Goal: Task Accomplishment & Management: Manage account settings

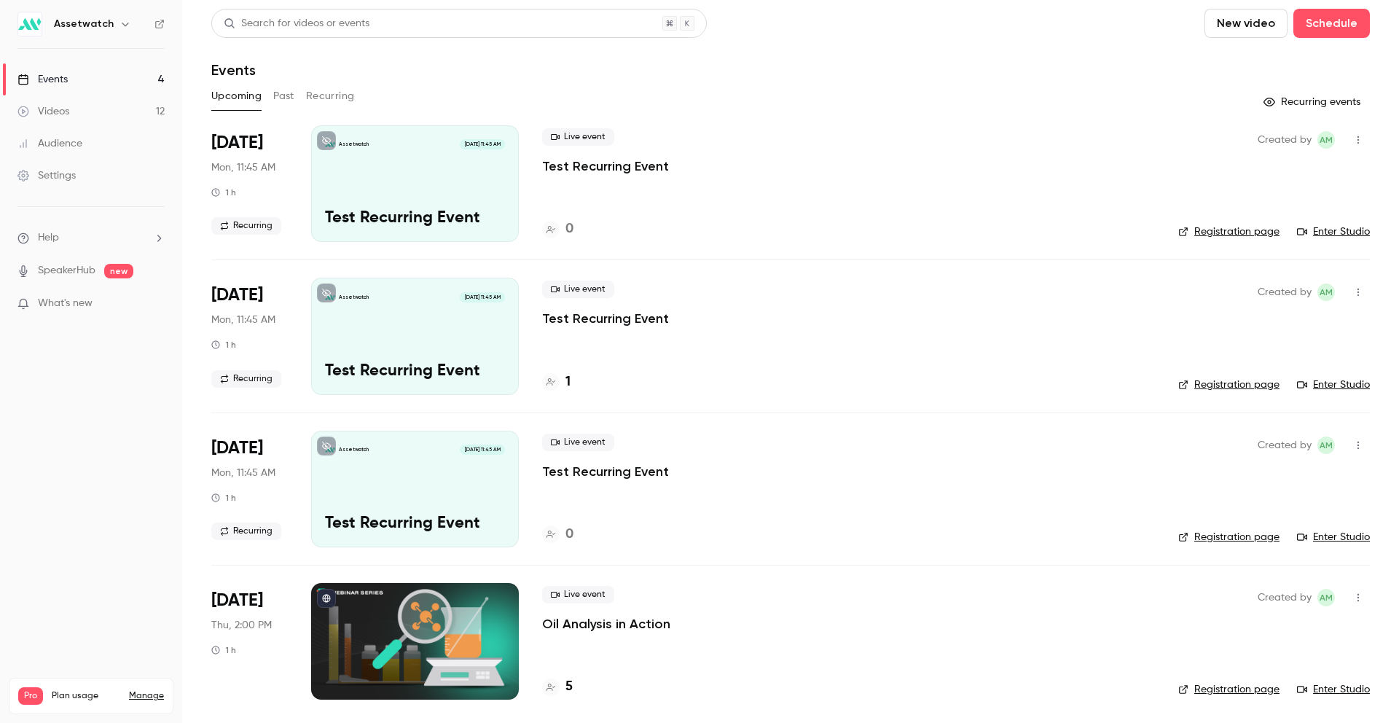
click at [1124, 142] on icon "button" at bounding box center [1359, 140] width 12 height 10
click at [1124, 290] on div "Delete" at bounding box center [1291, 291] width 111 height 15
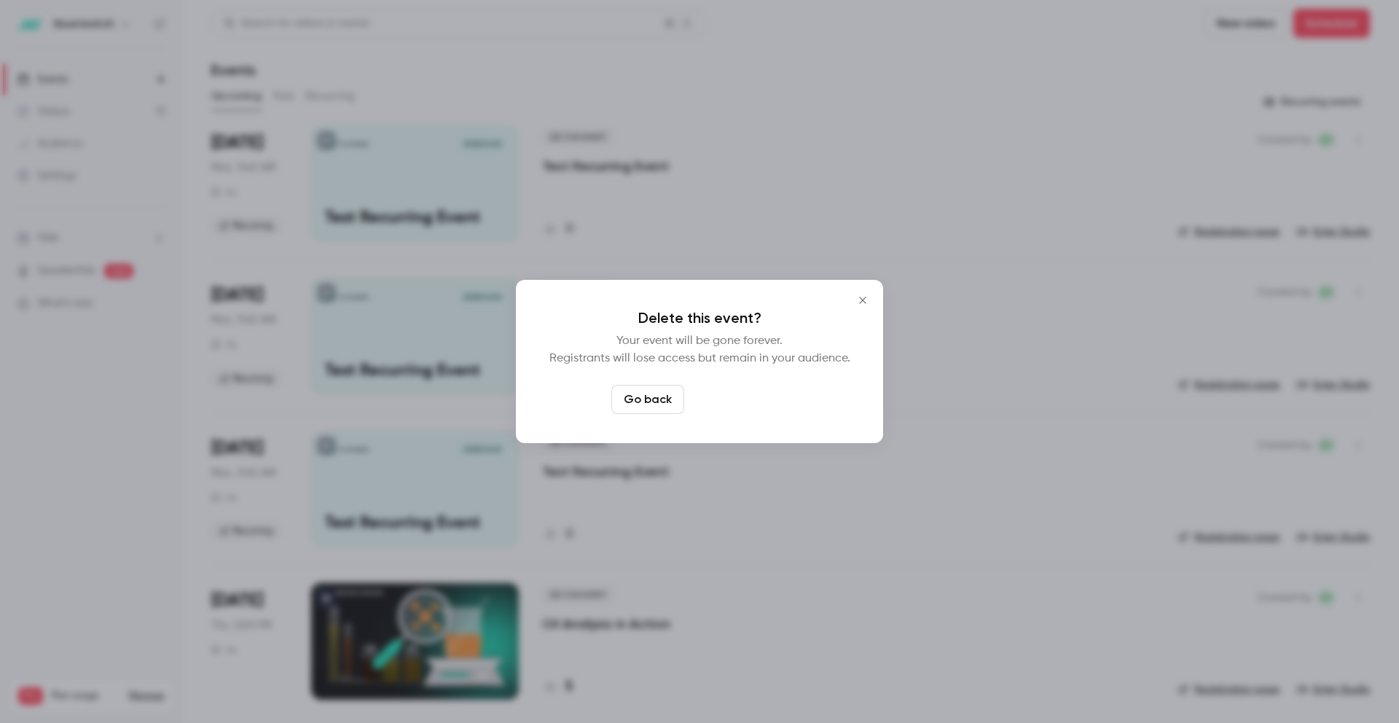
click at [719, 400] on button "Delete event" at bounding box center [739, 399] width 98 height 29
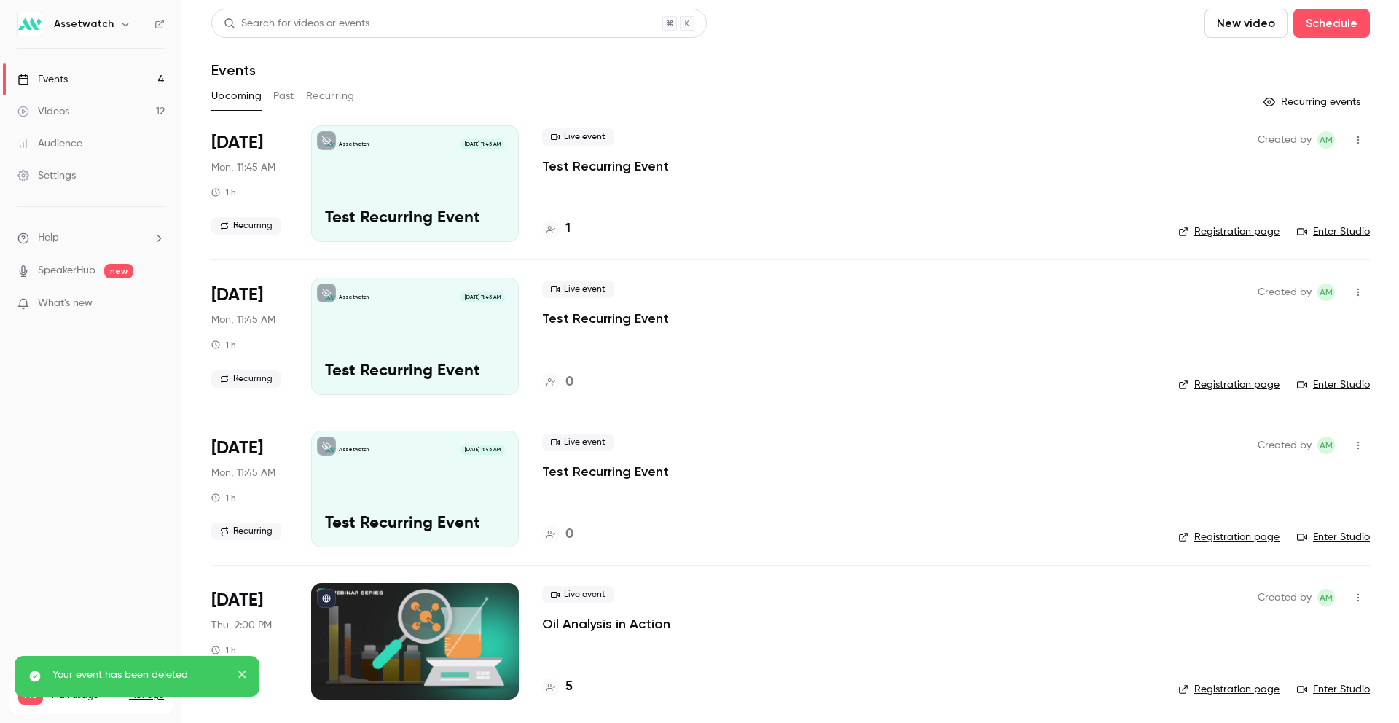
click at [1124, 300] on button "button" at bounding box center [1358, 292] width 23 height 23
click at [1124, 442] on div "Delete" at bounding box center [1291, 443] width 111 height 15
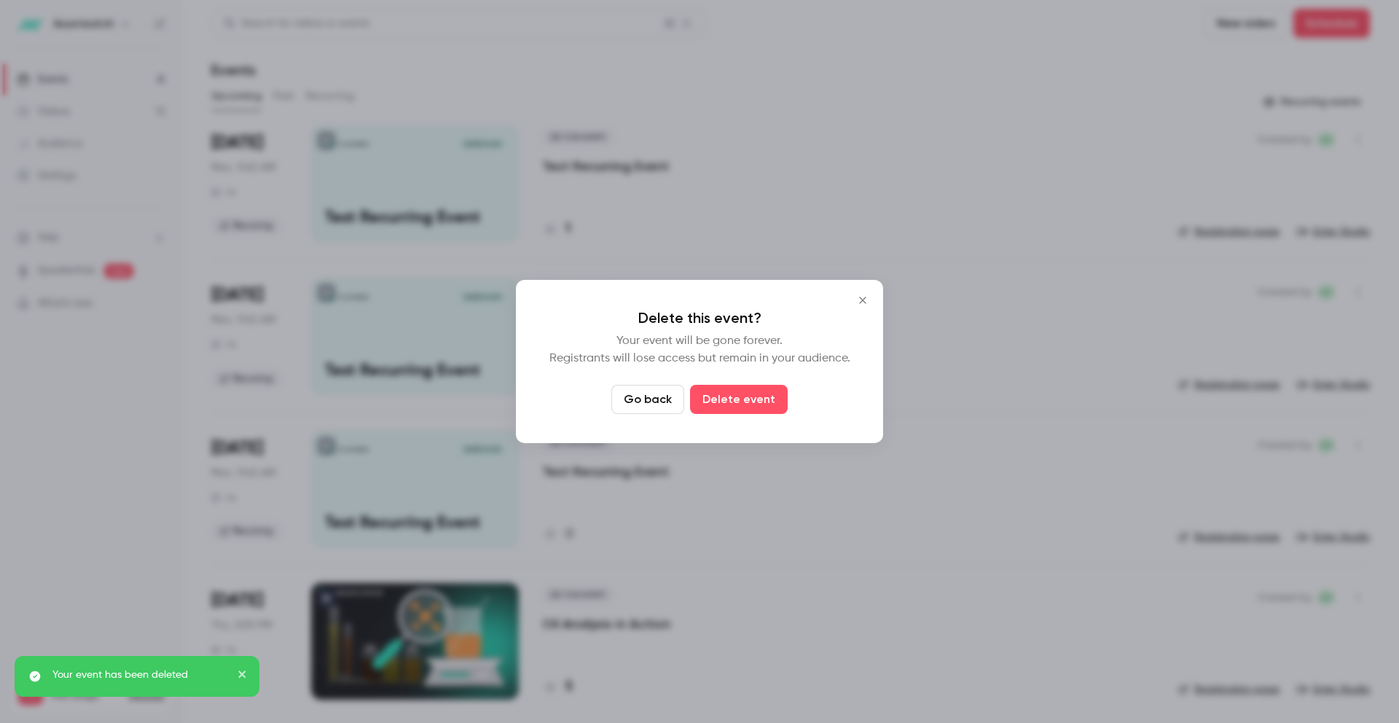
click at [757, 414] on div "Delete this event? Your event will be gone forever. Registrants will lose acces…" at bounding box center [699, 361] width 367 height 163
click at [752, 404] on button "Delete event" at bounding box center [739, 399] width 98 height 29
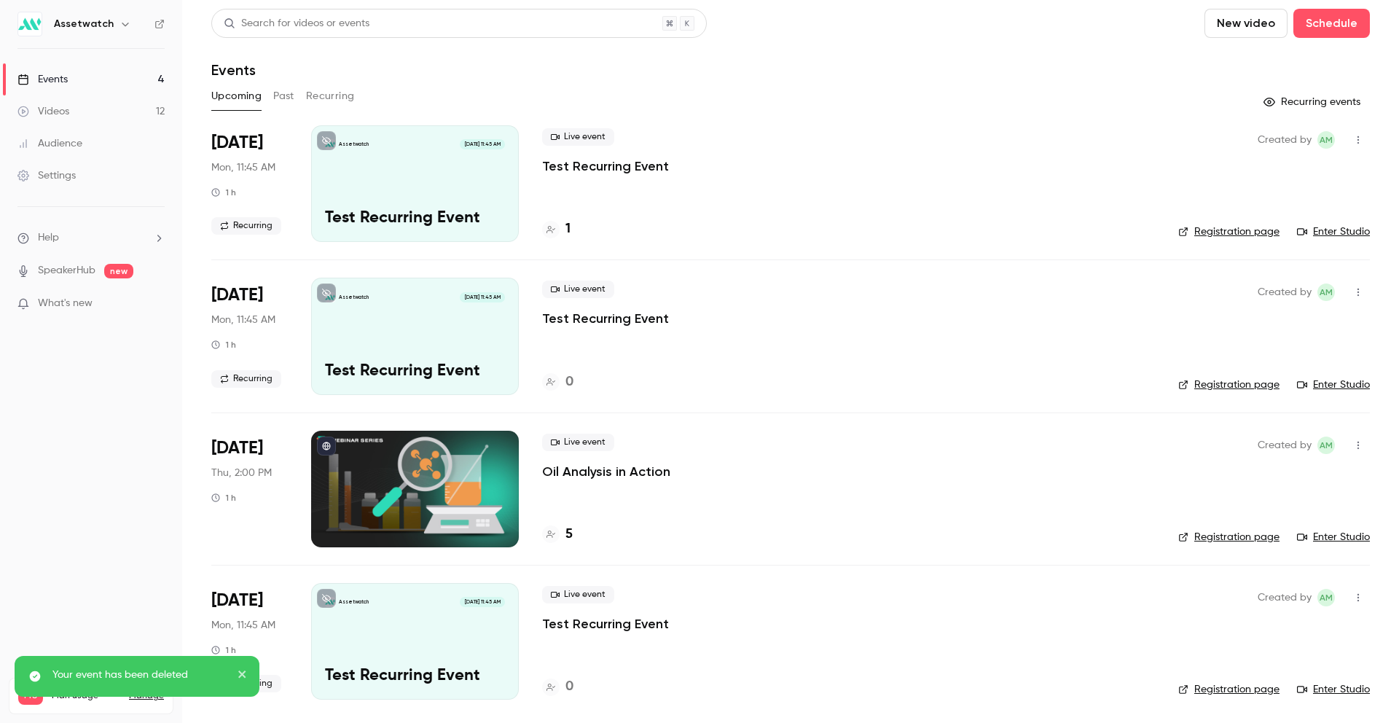
click at [316, 95] on button "Recurring" at bounding box center [330, 96] width 49 height 23
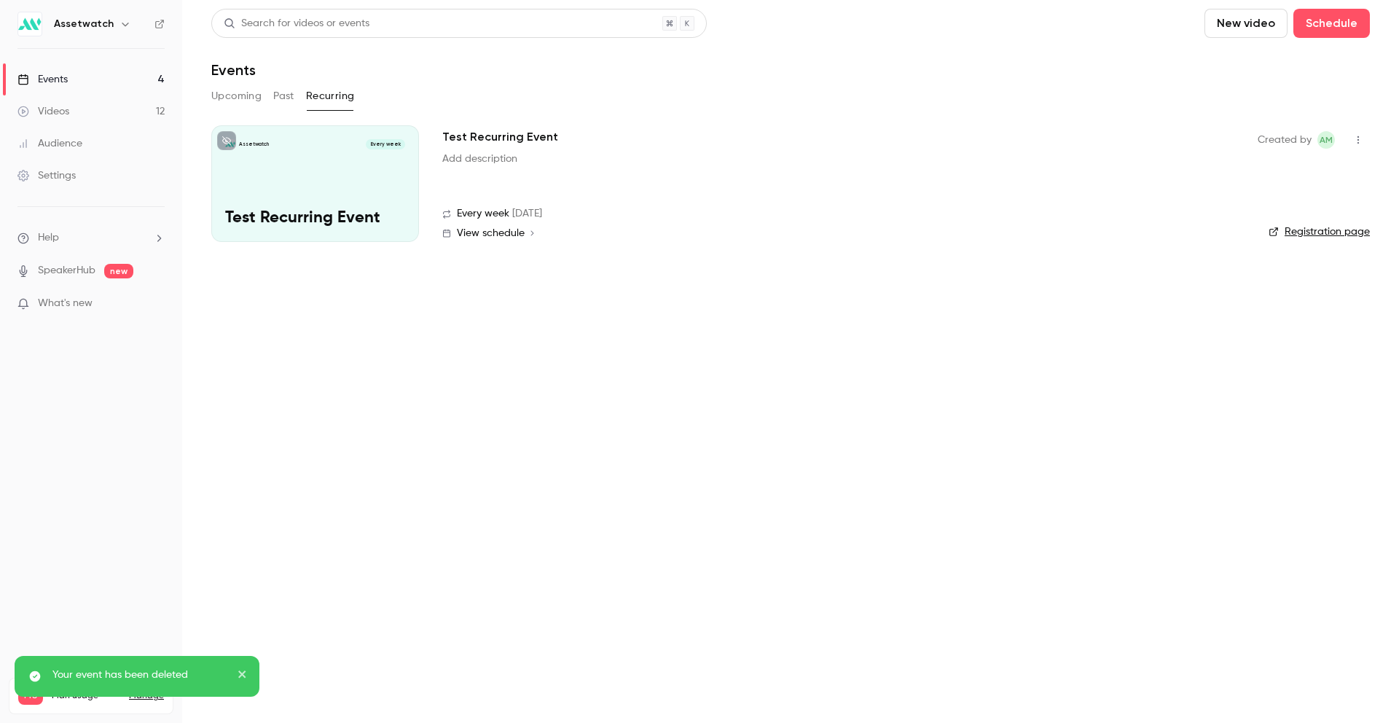
click at [1124, 143] on icon "button" at bounding box center [1359, 140] width 12 height 10
click at [1124, 211] on div "Delete" at bounding box center [1302, 215] width 111 height 15
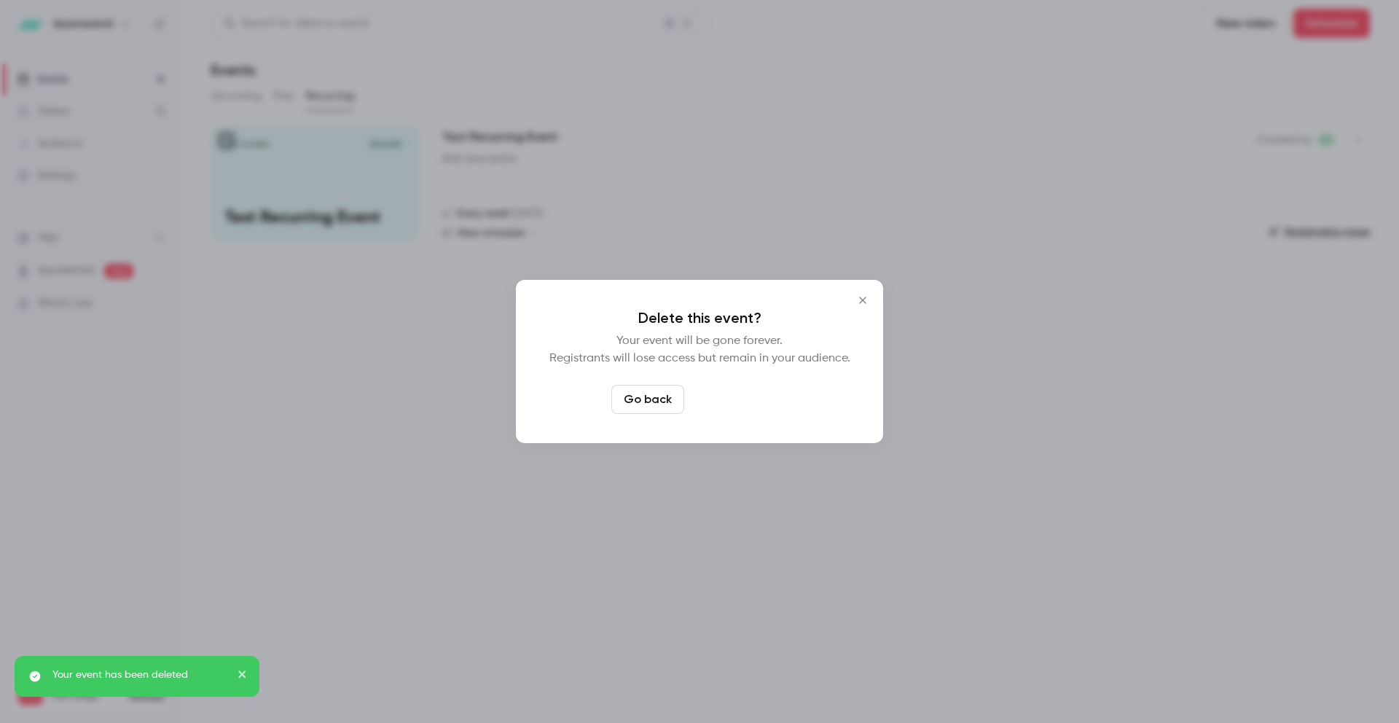
click at [756, 402] on button "Delete event" at bounding box center [739, 399] width 98 height 29
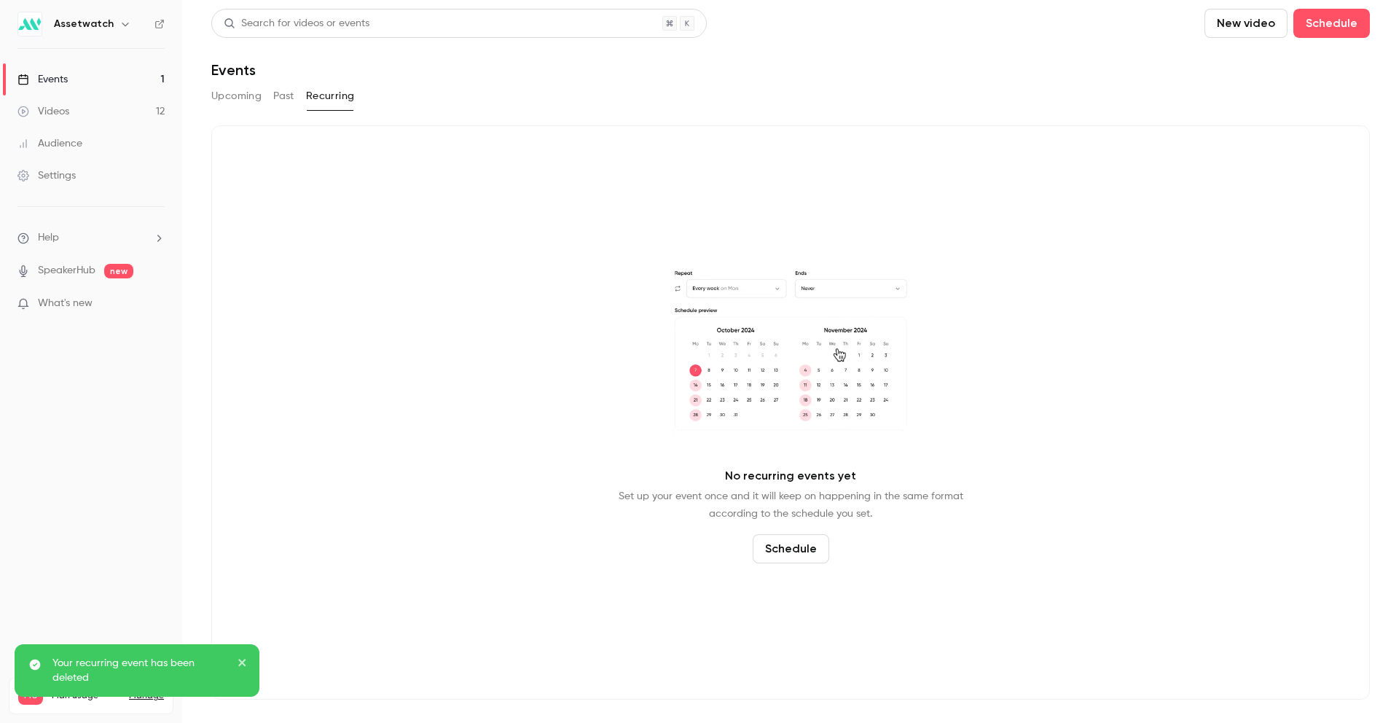
click at [224, 99] on button "Upcoming" at bounding box center [236, 96] width 50 height 23
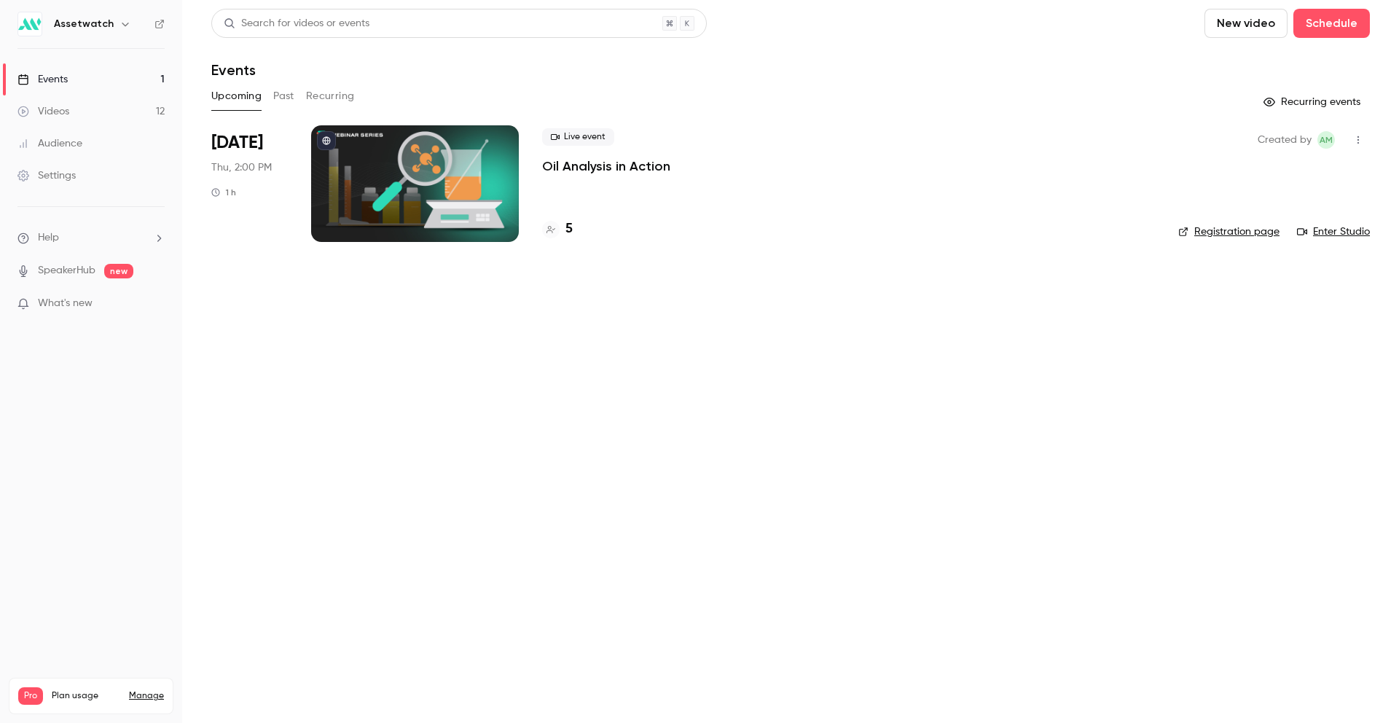
click at [888, 352] on main "Search for videos or events New video Schedule Events Upcoming Past Recurring R…" at bounding box center [790, 361] width 1217 height 723
click at [1124, 30] on button "Schedule" at bounding box center [1332, 23] width 77 height 29
click at [1124, 72] on li "One time event" at bounding box center [1290, 63] width 157 height 38
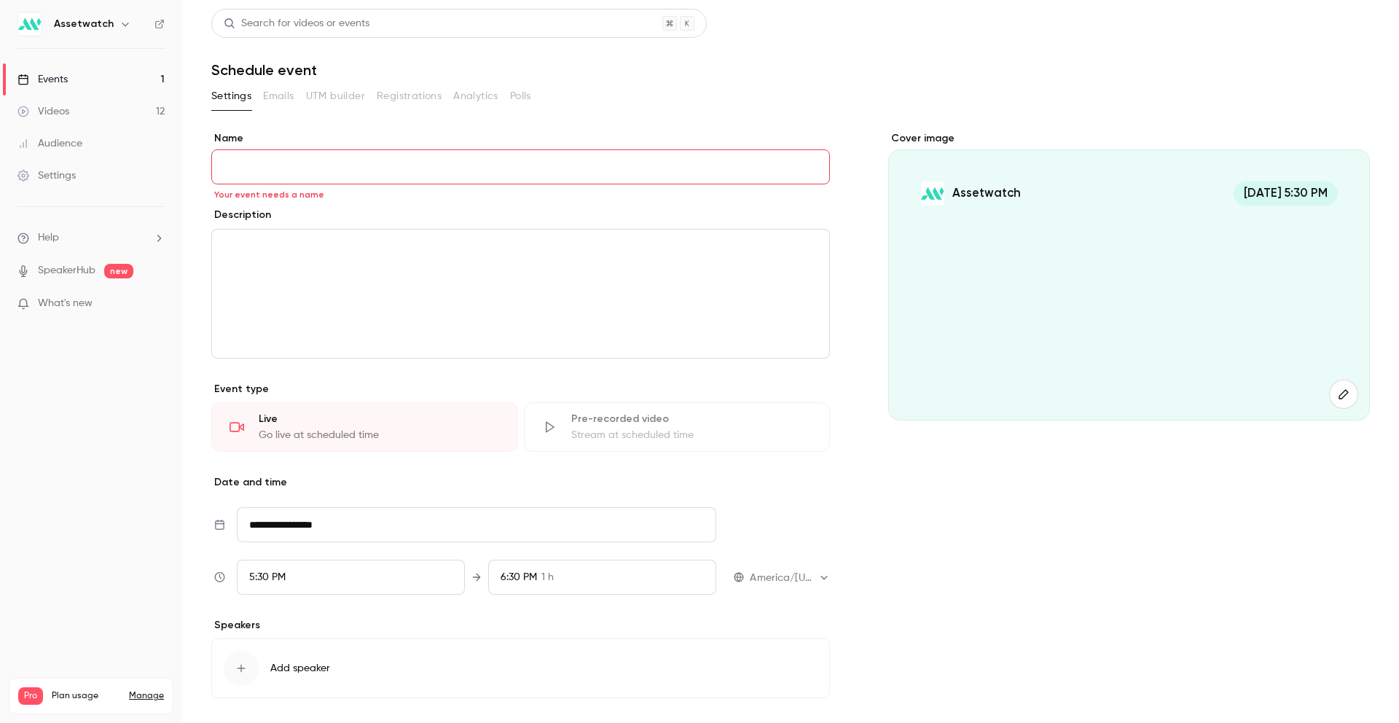
click at [888, 75] on h1 "Schedule event" at bounding box center [790, 69] width 1159 height 17
click at [1124, 388] on icon "button" at bounding box center [1344, 394] width 16 height 12
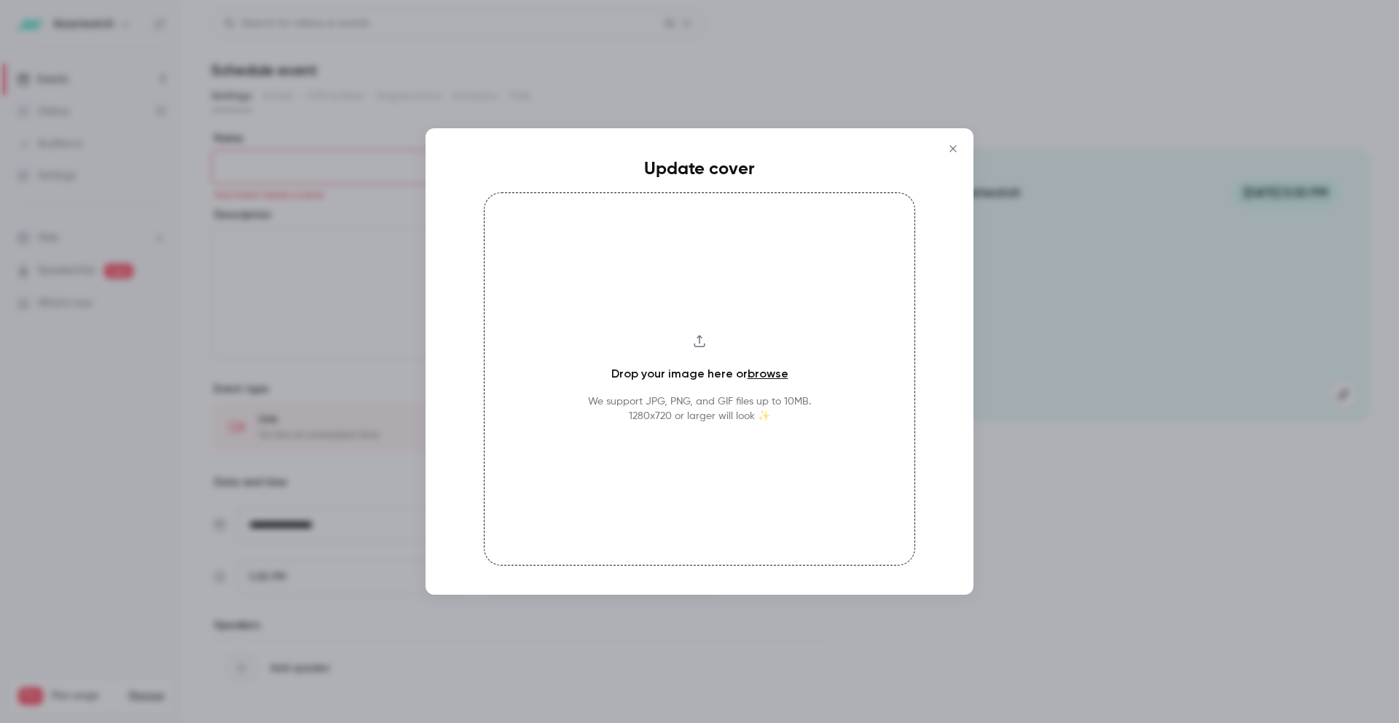
click at [725, 345] on div "Drop your image here or browse We support JPG, PNG, and GIF files up to 10MB. 1…" at bounding box center [699, 378] width 431 height 373
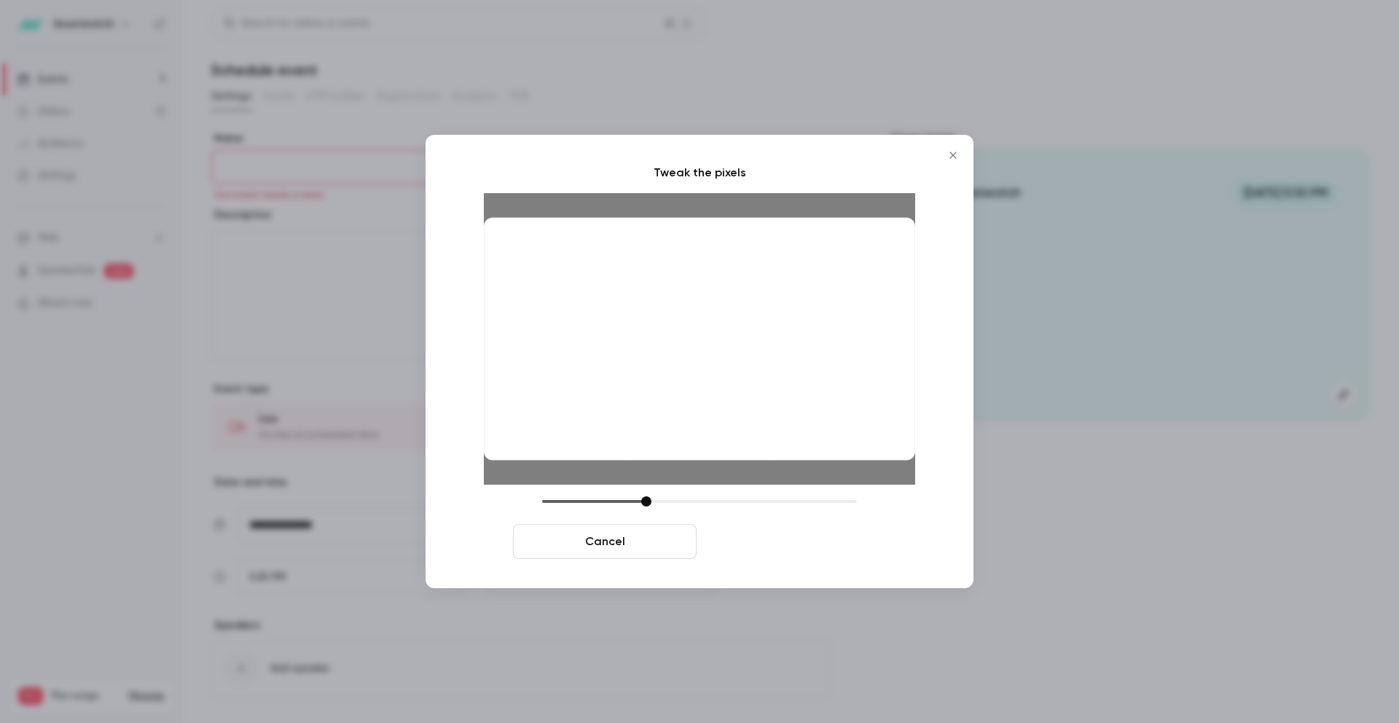
click at [770, 543] on button "Crop and save" at bounding box center [795, 541] width 184 height 35
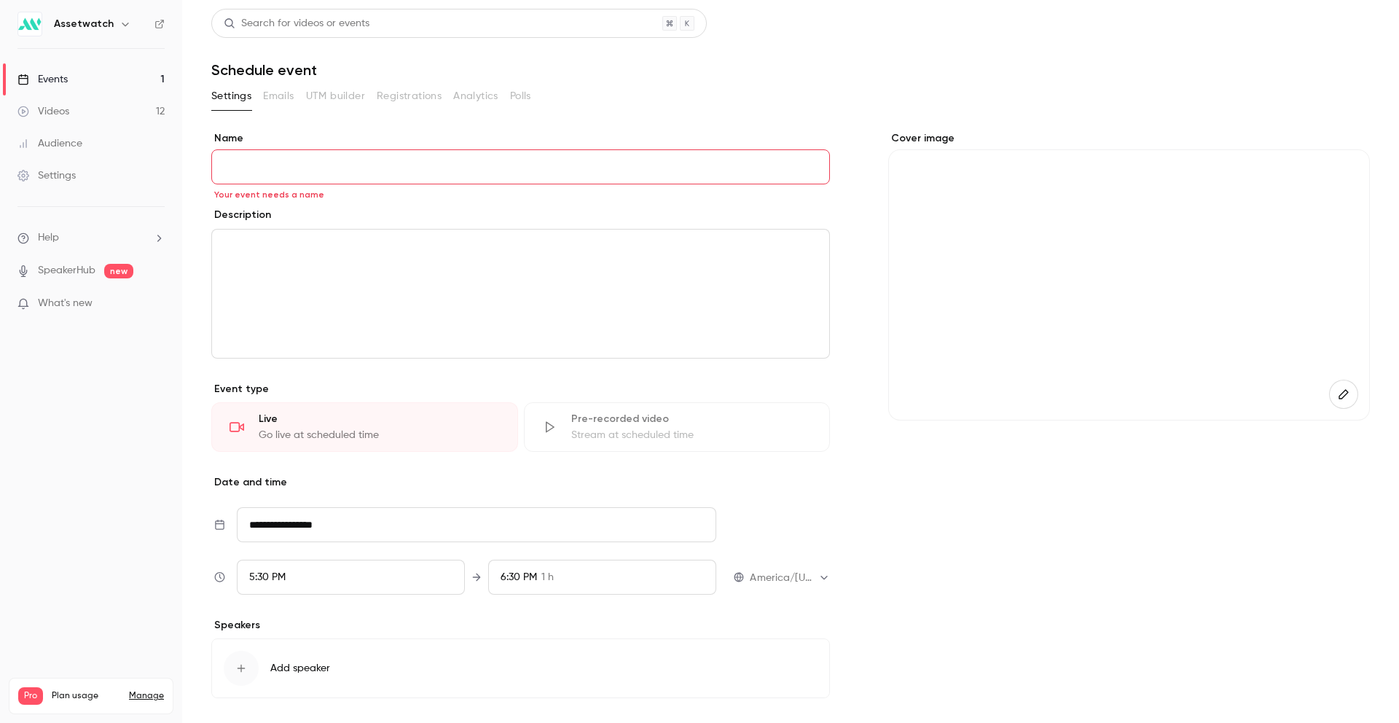
click at [436, 167] on input "Name" at bounding box center [520, 166] width 619 height 35
paste input "**********"
type input "**********"
click at [306, 246] on p "editor" at bounding box center [521, 246] width 594 height 17
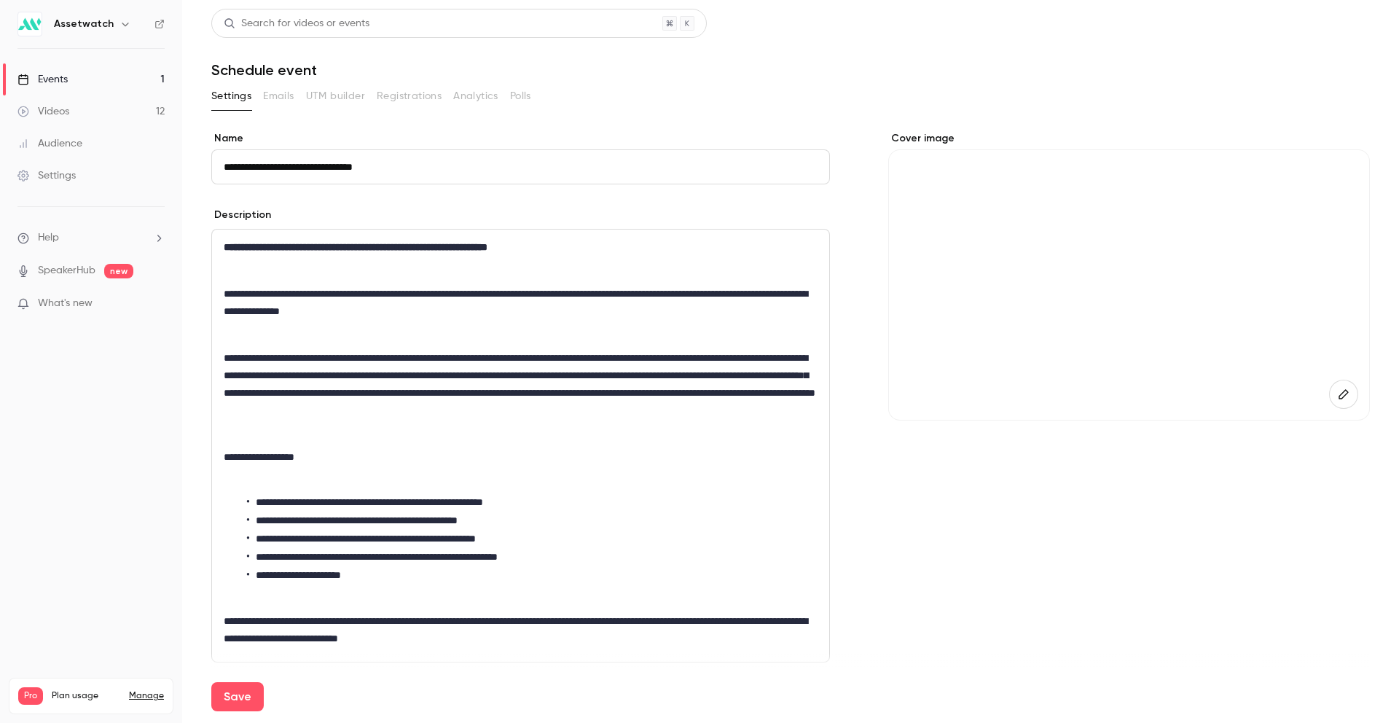
click at [304, 272] on p "editor" at bounding box center [521, 270] width 594 height 17
click at [297, 338] on p "editor" at bounding box center [521, 334] width 594 height 17
click at [284, 262] on p "editor" at bounding box center [521, 270] width 594 height 17
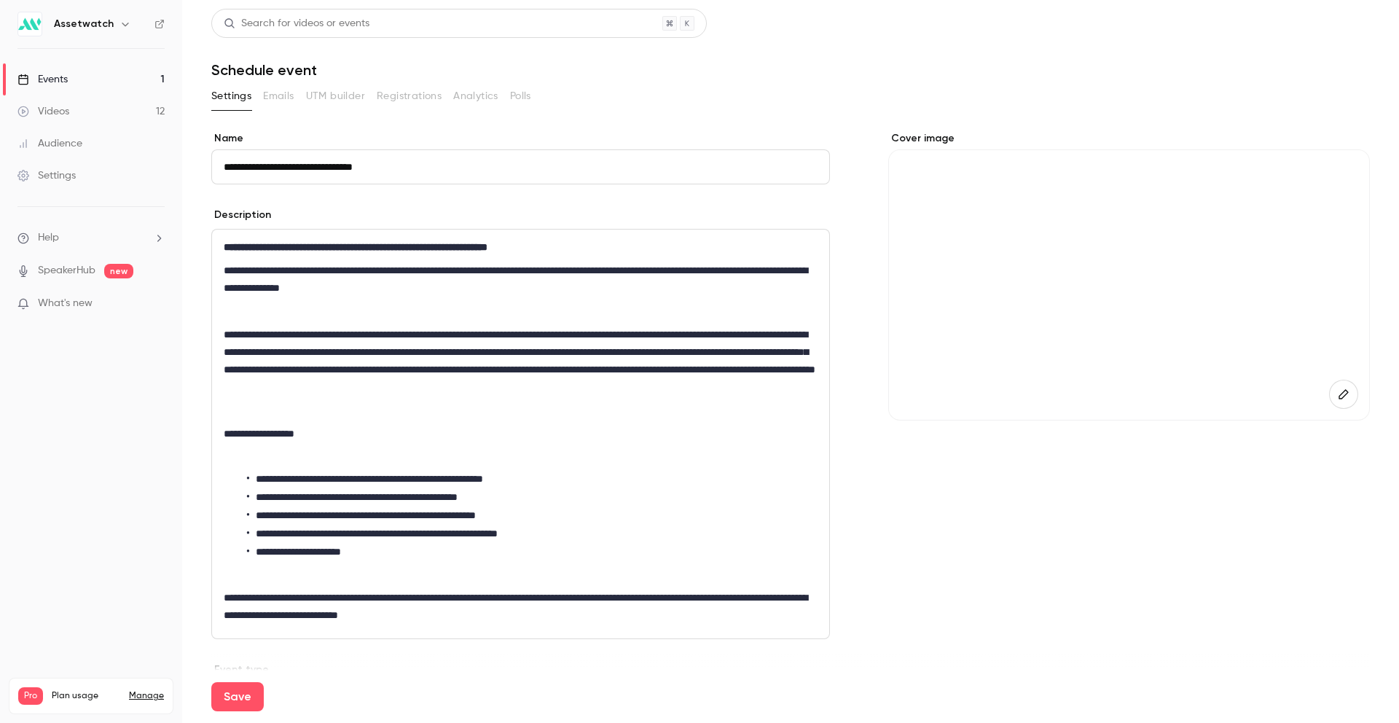
click at [273, 319] on p "editor" at bounding box center [521, 310] width 594 height 17
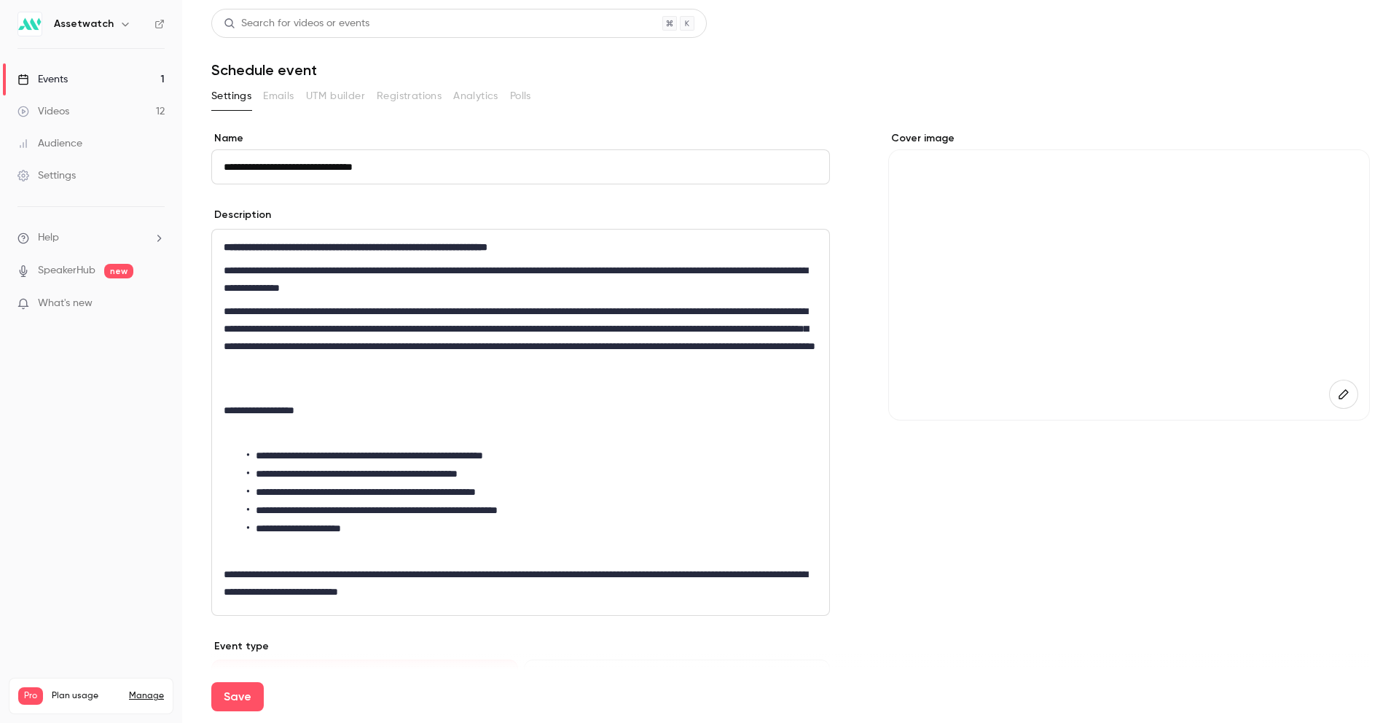
click at [294, 392] on p "editor" at bounding box center [521, 386] width 594 height 17
click at [284, 439] on p "editor" at bounding box center [521, 433] width 594 height 17
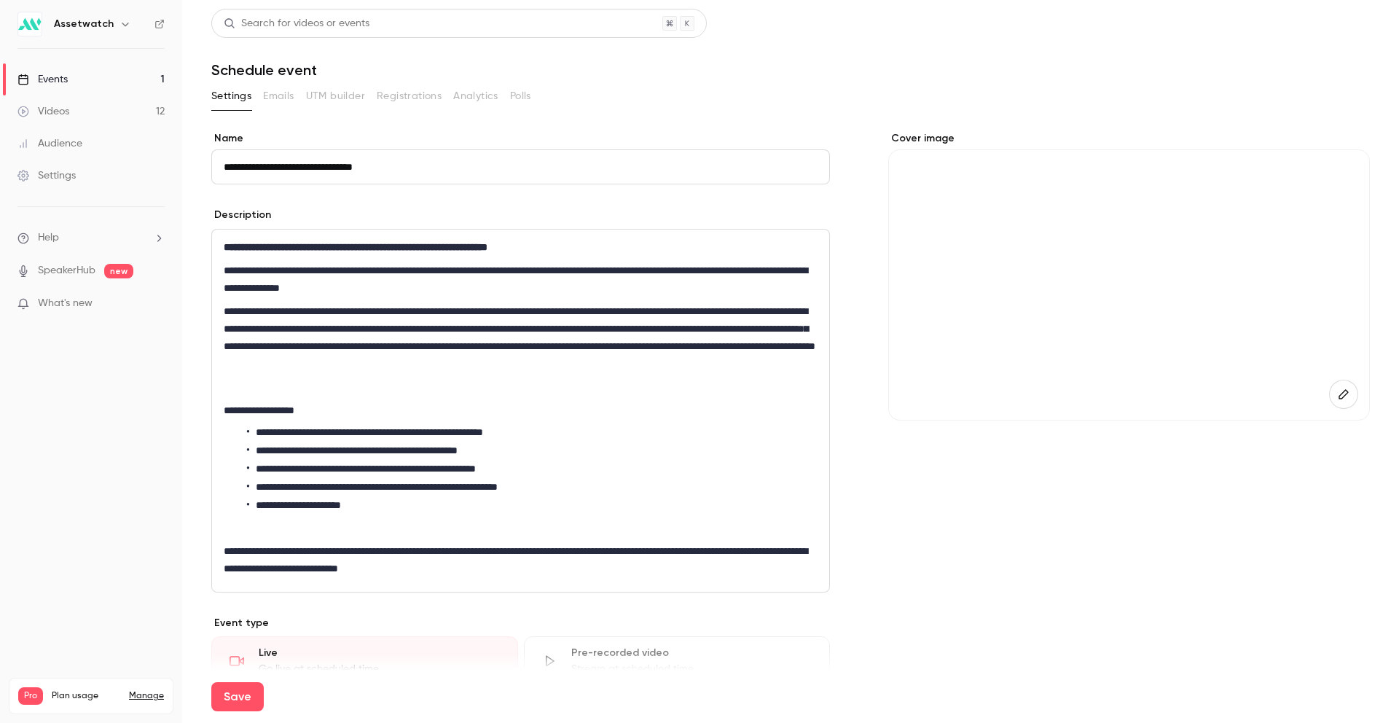
click at [318, 530] on p "editor" at bounding box center [521, 527] width 594 height 17
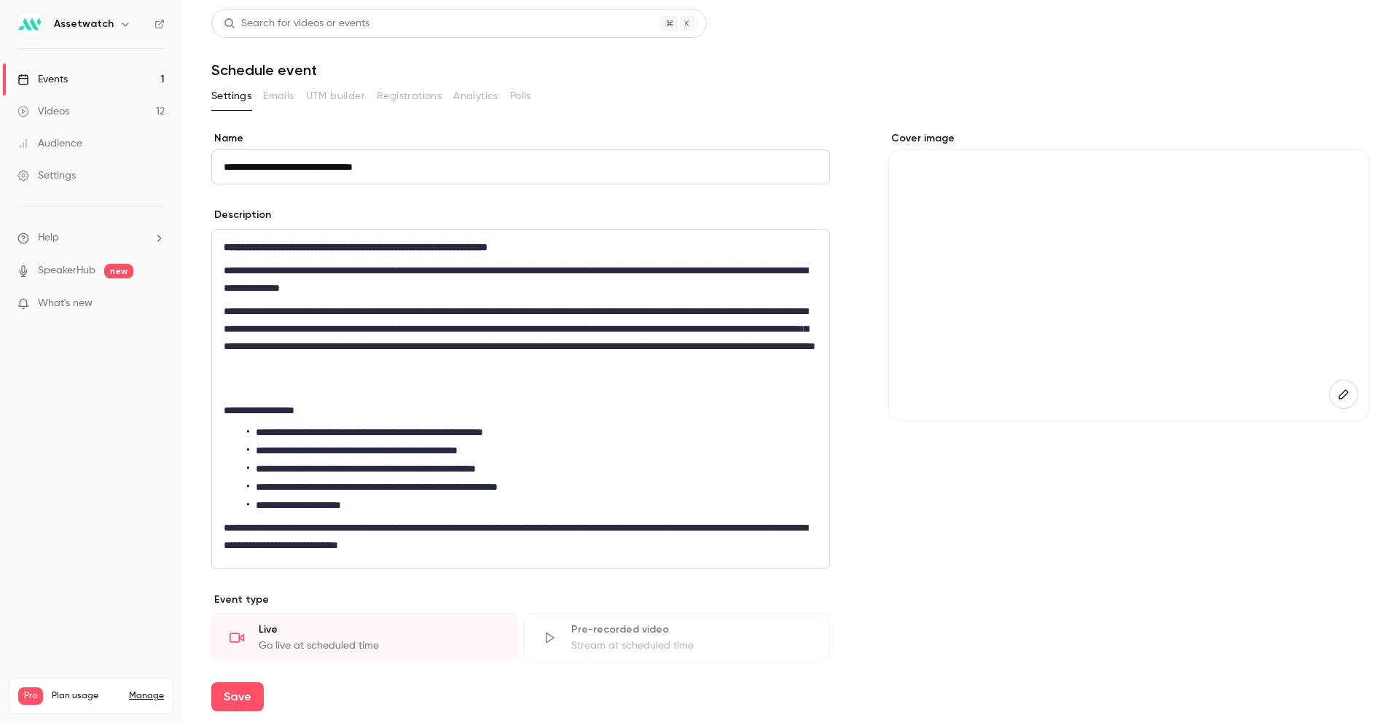
click at [334, 383] on p "editor" at bounding box center [521, 386] width 594 height 17
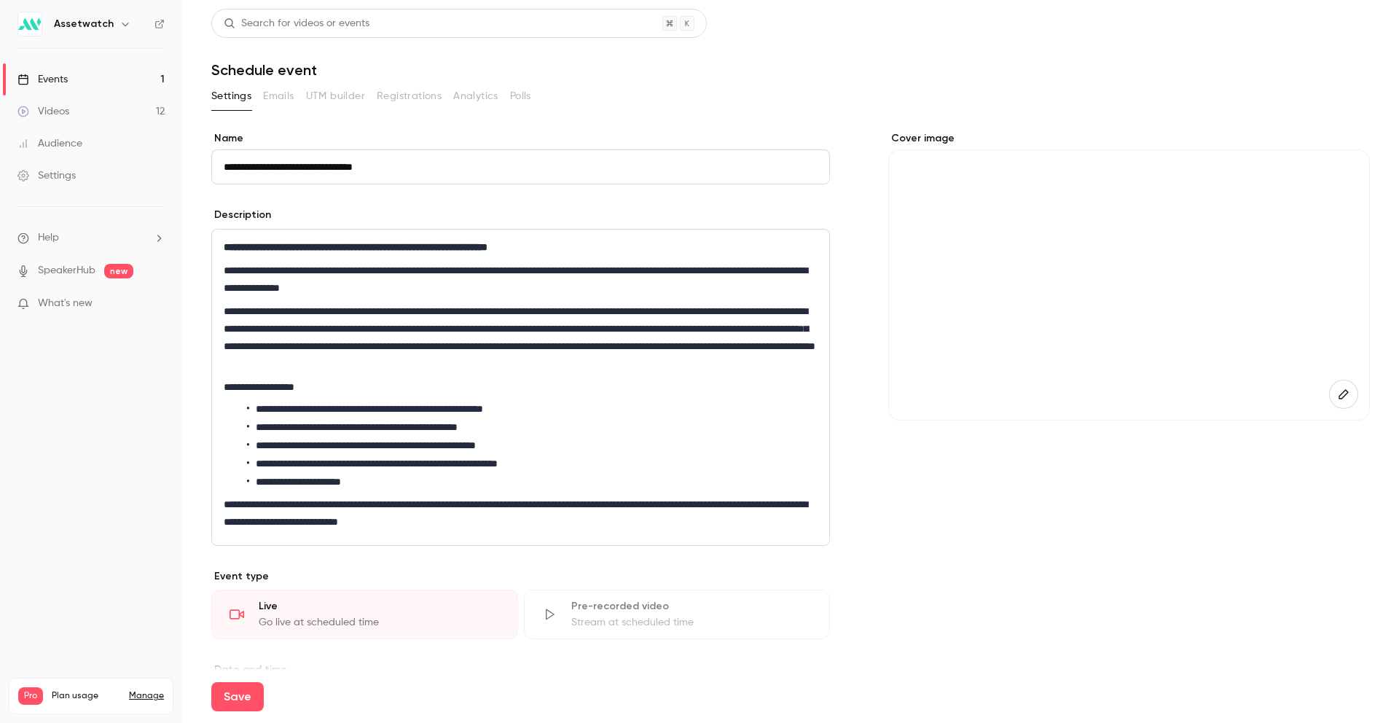
click at [302, 382] on p "**********" at bounding box center [518, 386] width 588 height 17
click at [302, 383] on p "**********" at bounding box center [518, 386] width 588 height 17
click at [477, 387] on p "**********" at bounding box center [518, 386] width 588 height 17
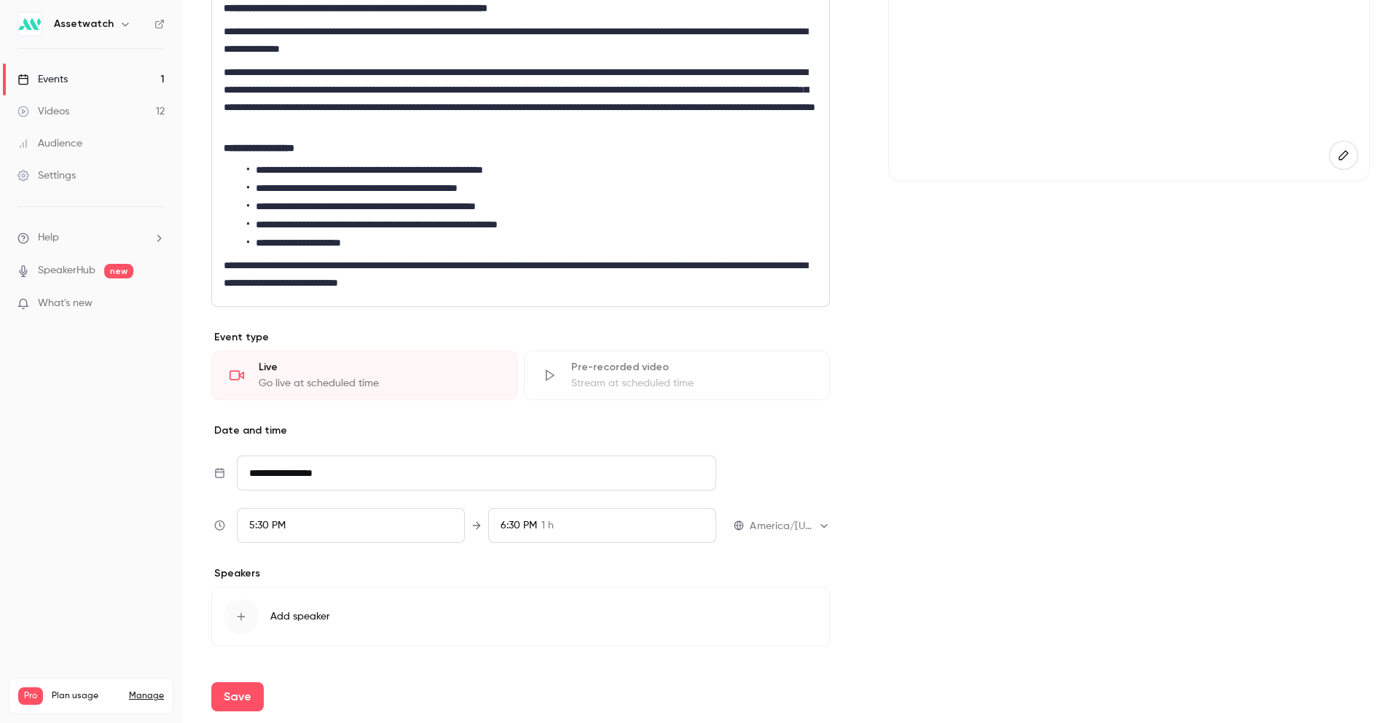
scroll to position [239, 0]
click at [319, 481] on input "**********" at bounding box center [477, 472] width 480 height 35
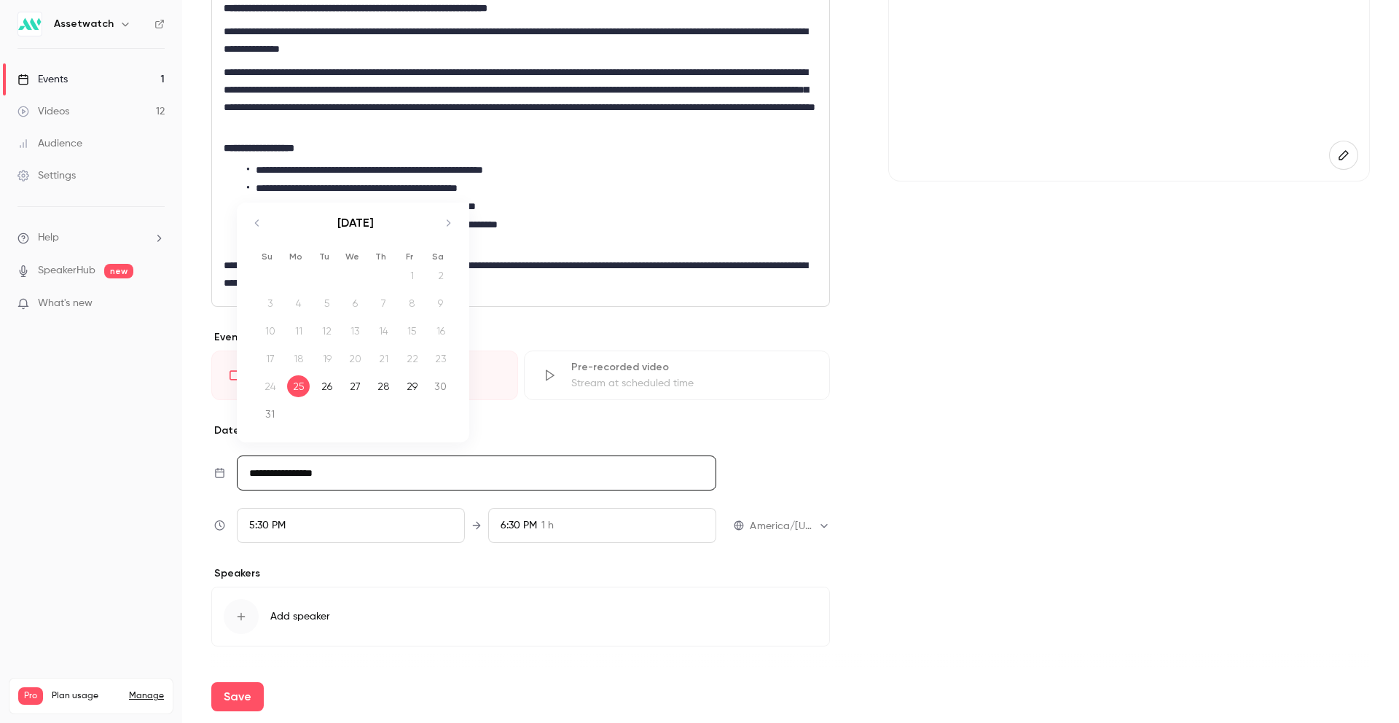
click at [445, 223] on icon "Move forward to switch to the next month." at bounding box center [447, 222] width 17 height 17
click at [445, 222] on div "**********" at bounding box center [520, 289] width 619 height 795
click at [447, 237] on icon "Move forward to switch to the next month." at bounding box center [447, 243] width 17 height 17
click at [335, 378] on div "21" at bounding box center [327, 380] width 23 height 22
type input "**********"
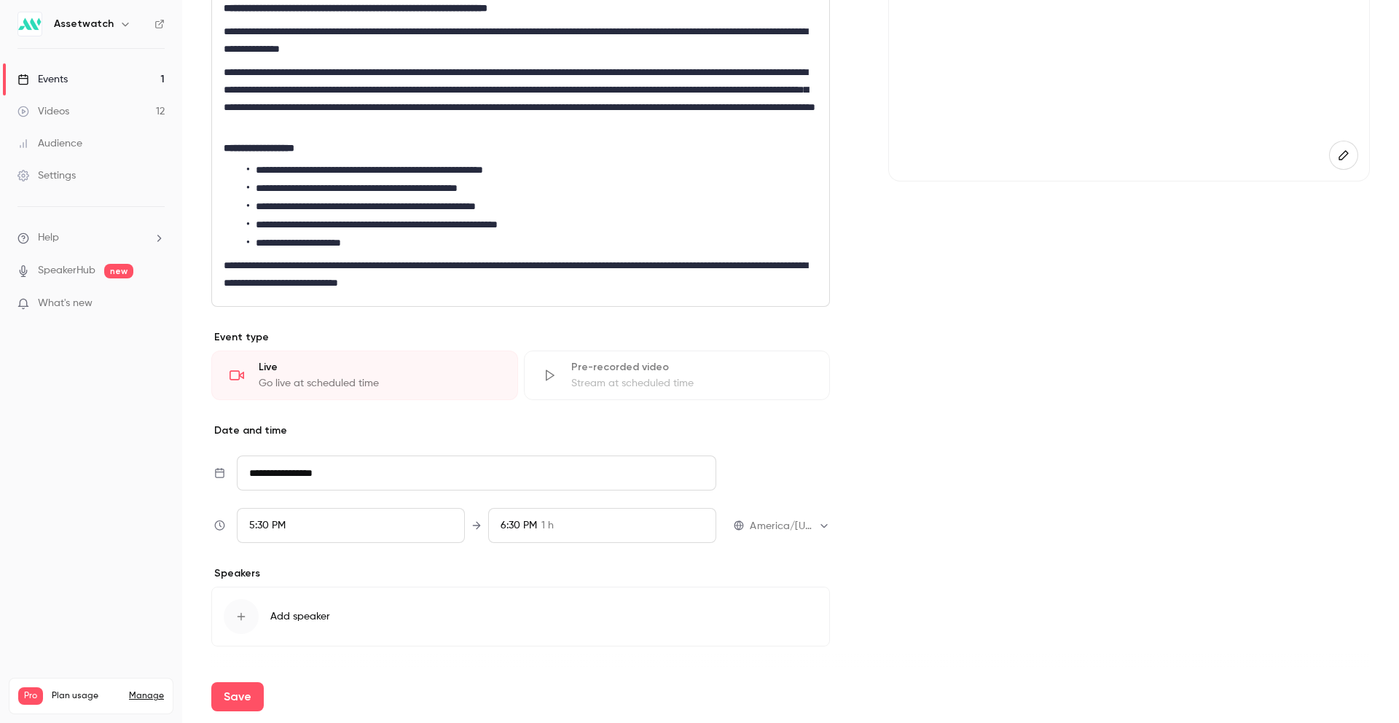
click at [392, 521] on div "5:30 PM" at bounding box center [351, 525] width 228 height 35
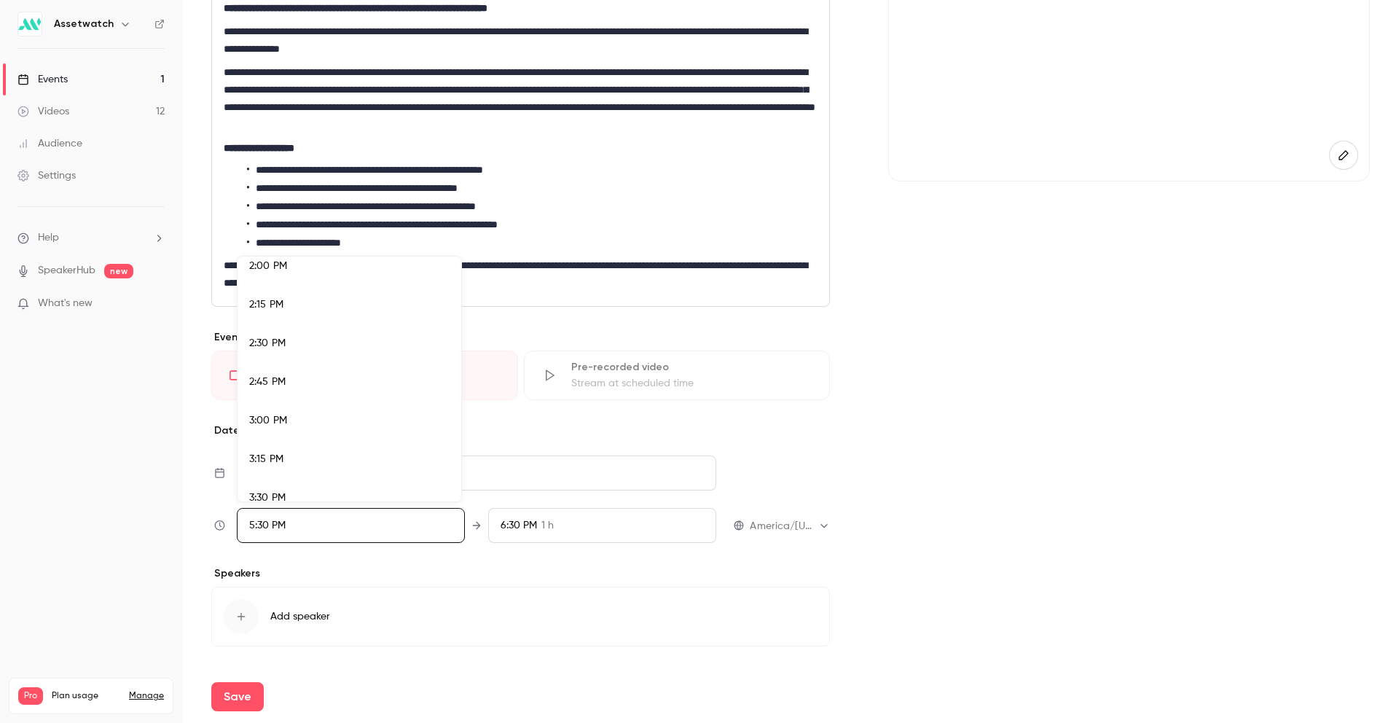
scroll to position [2172, 0]
click at [329, 261] on div "2:00 PM" at bounding box center [349, 266] width 200 height 15
click at [572, 549] on div at bounding box center [699, 361] width 1399 height 723
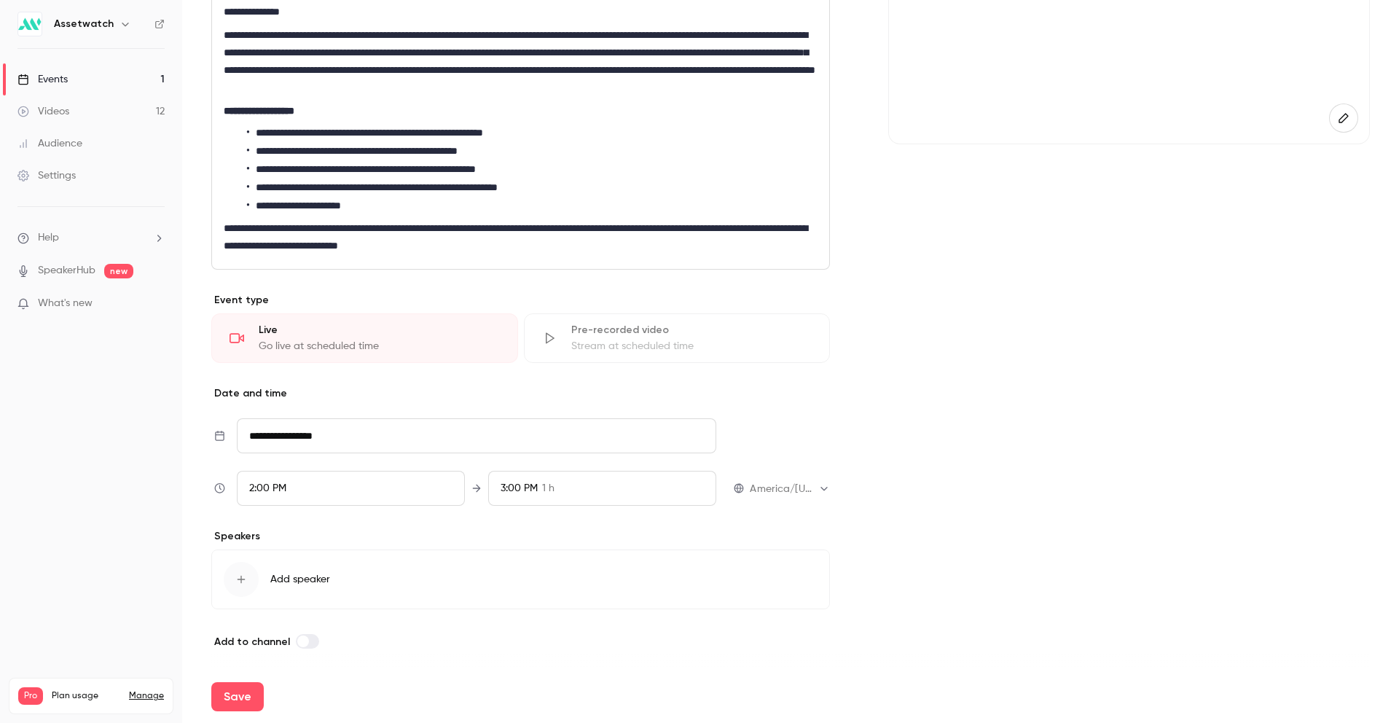
scroll to position [279, 0]
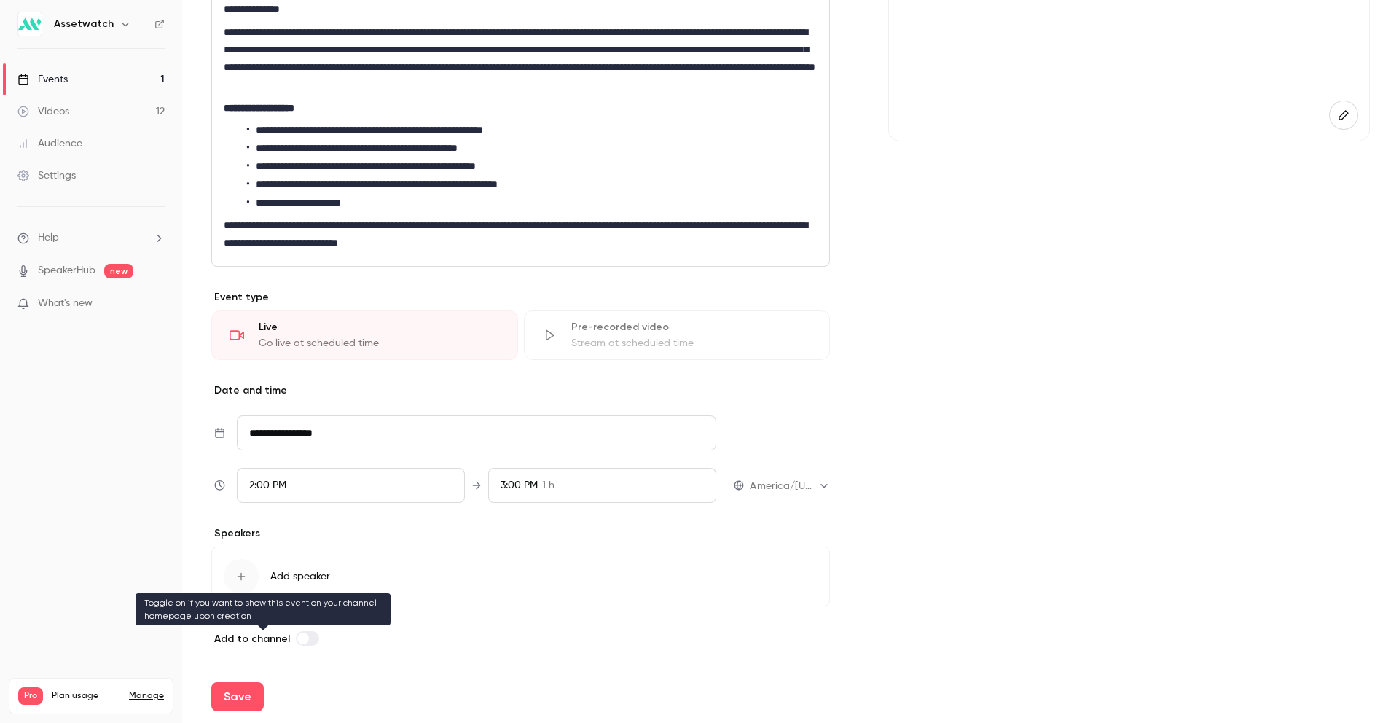
click at [302, 549] on span at bounding box center [303, 639] width 12 height 12
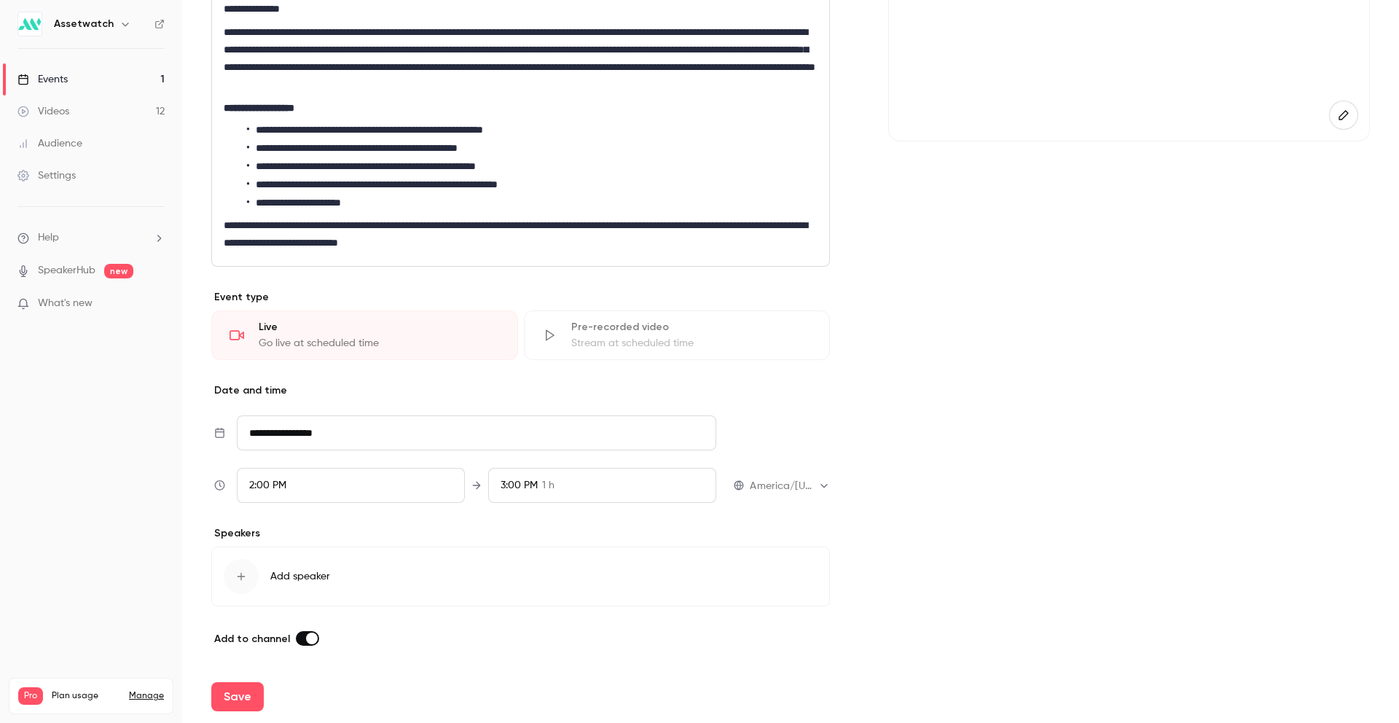
click at [302, 549] on label at bounding box center [307, 638] width 23 height 15
click at [302, 549] on span at bounding box center [303, 639] width 12 height 12
click at [246, 549] on icon "button" at bounding box center [241, 577] width 12 height 12
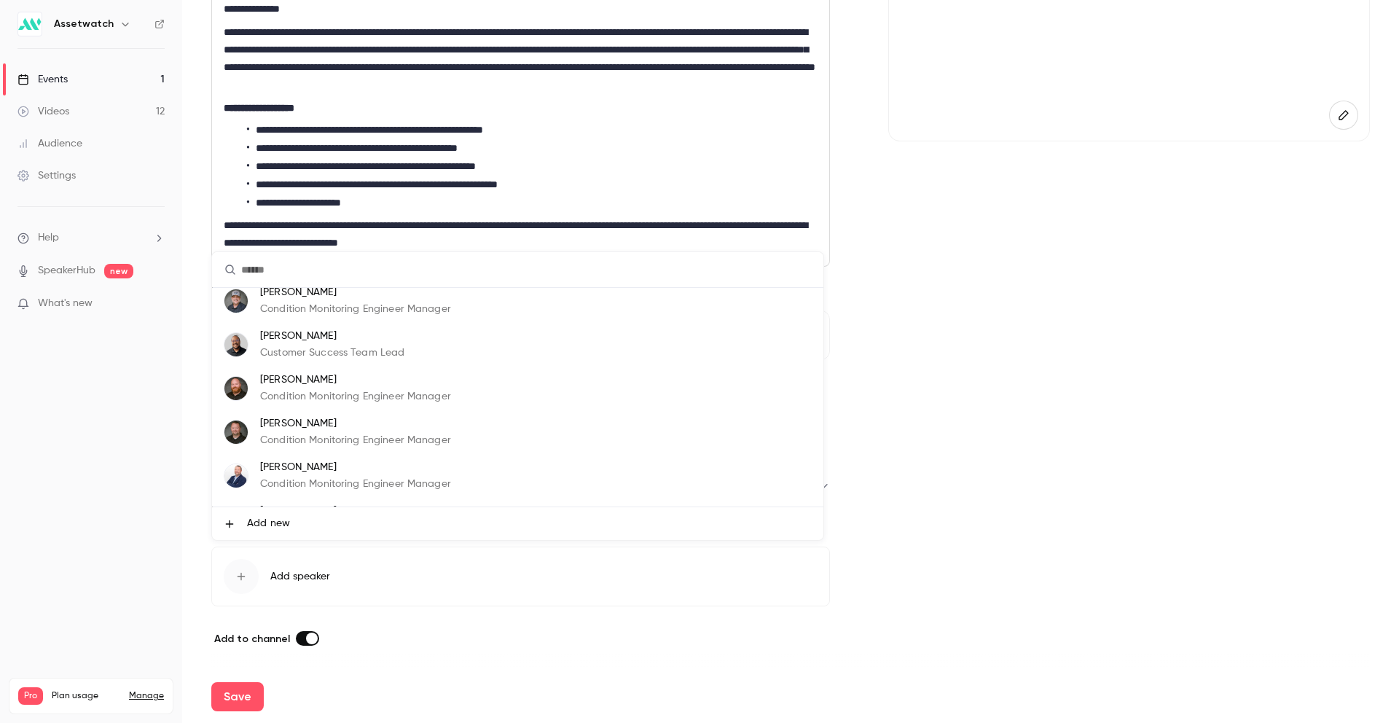
scroll to position [0, 0]
click at [266, 531] on span "Add new" at bounding box center [268, 523] width 43 height 15
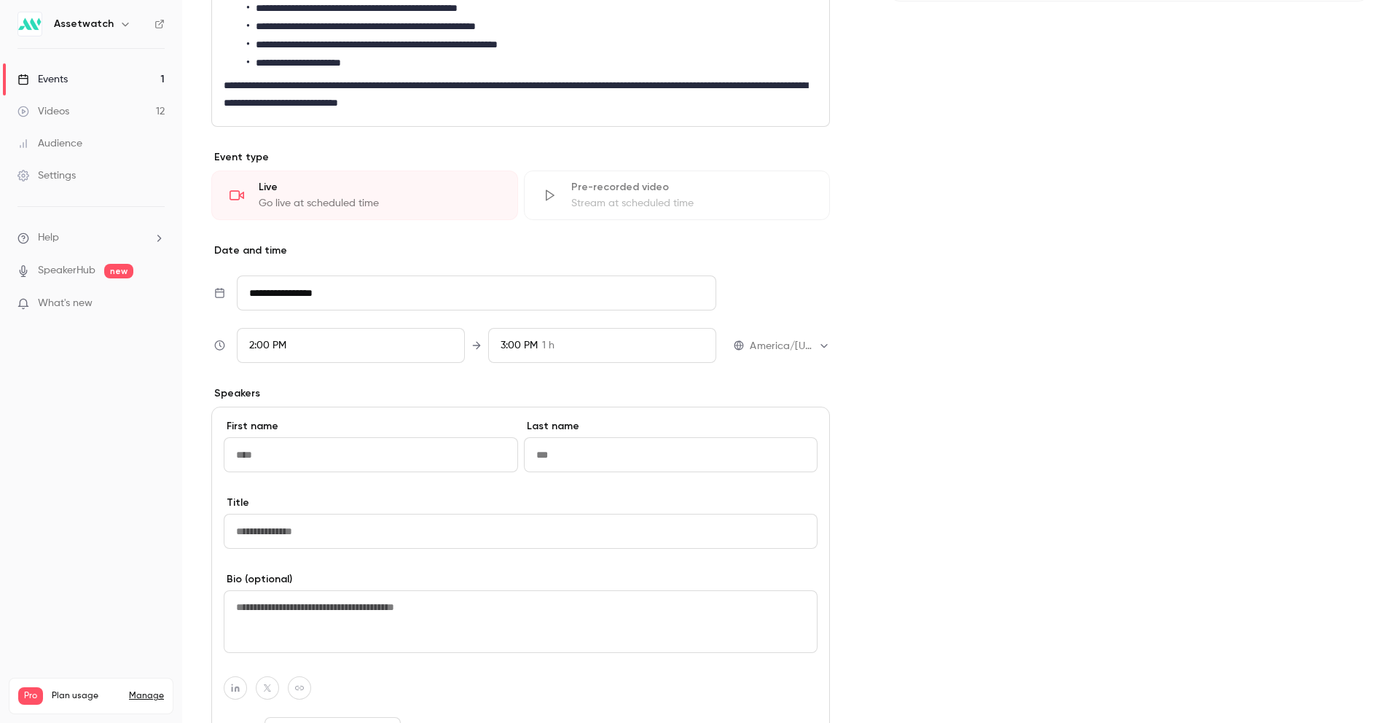
scroll to position [512, 0]
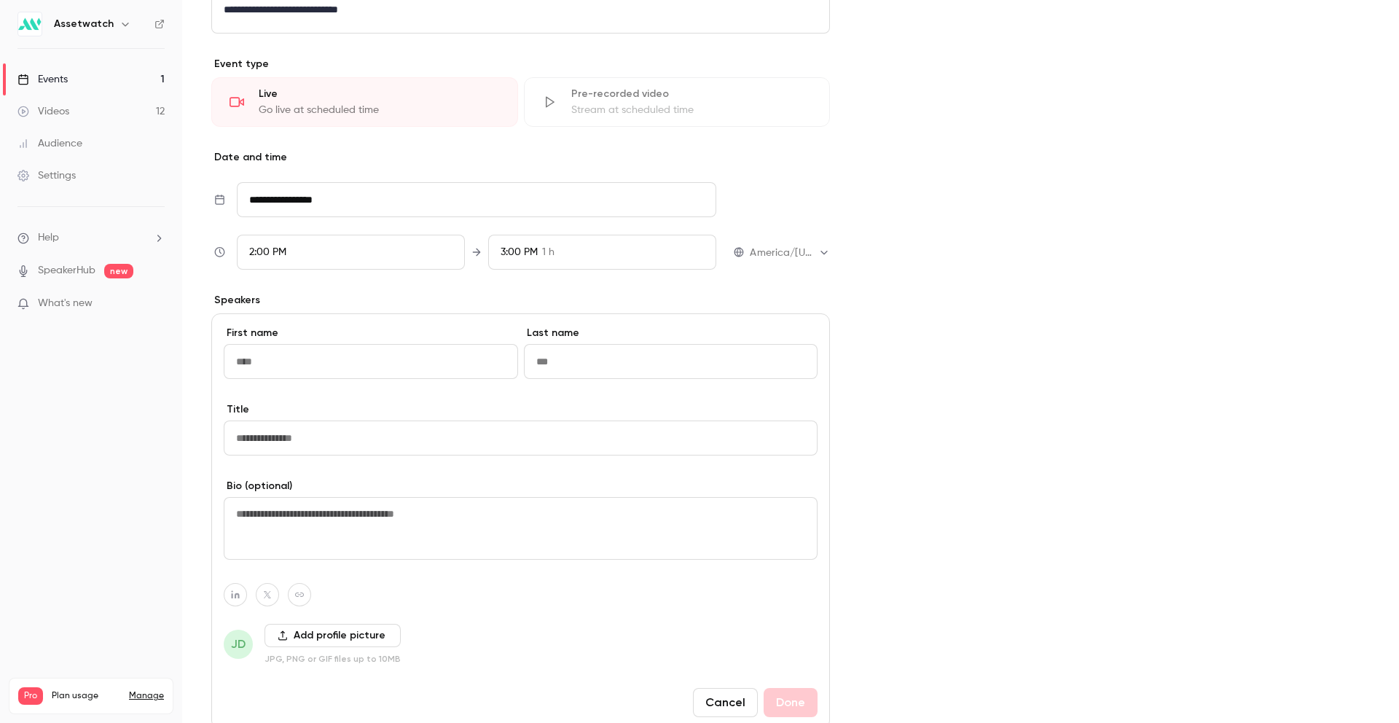
click at [341, 372] on input "First name" at bounding box center [371, 361] width 294 height 35
click at [442, 361] on input "First name" at bounding box center [371, 361] width 294 height 35
click at [632, 369] on input "Last name" at bounding box center [671, 361] width 294 height 35
click at [347, 364] on input "First name" at bounding box center [371, 361] width 294 height 35
click at [536, 359] on input "Last name" at bounding box center [671, 361] width 294 height 35
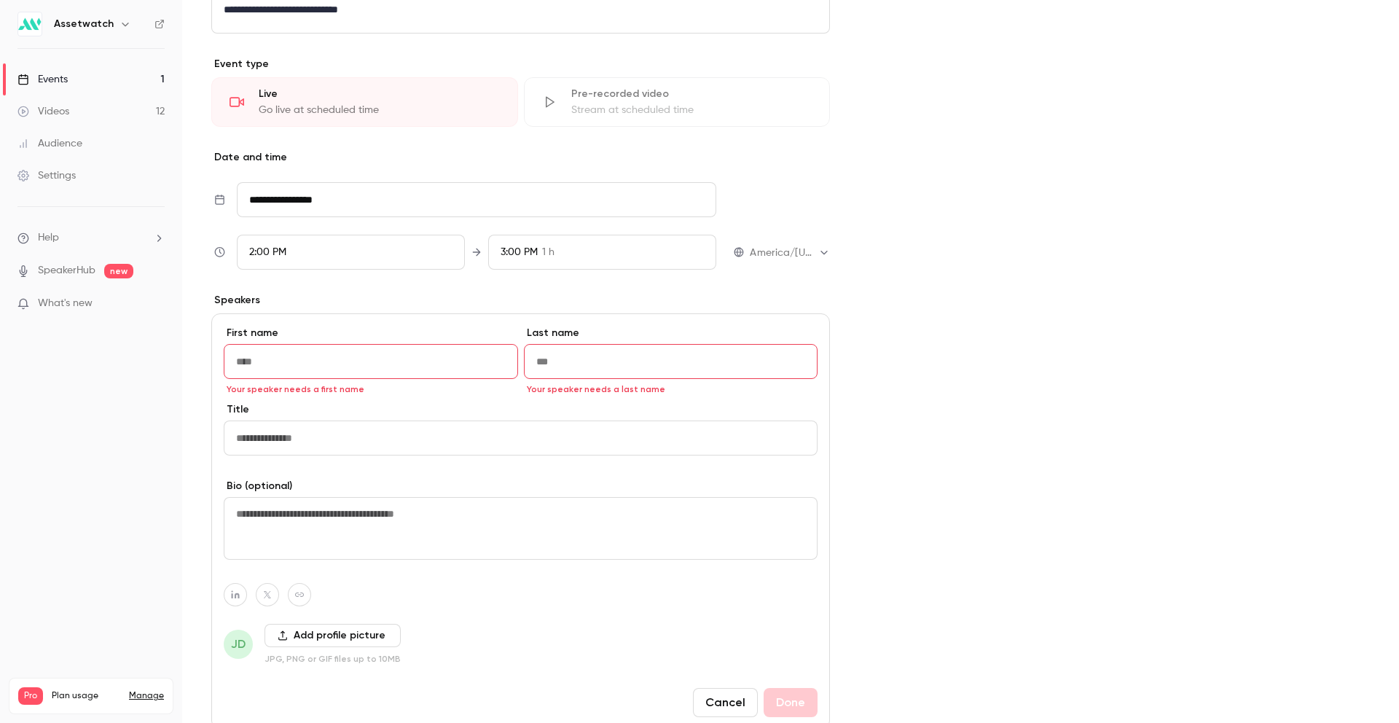
click at [383, 362] on input "First name" at bounding box center [371, 361] width 294 height 35
click at [366, 363] on input "First name" at bounding box center [371, 361] width 294 height 35
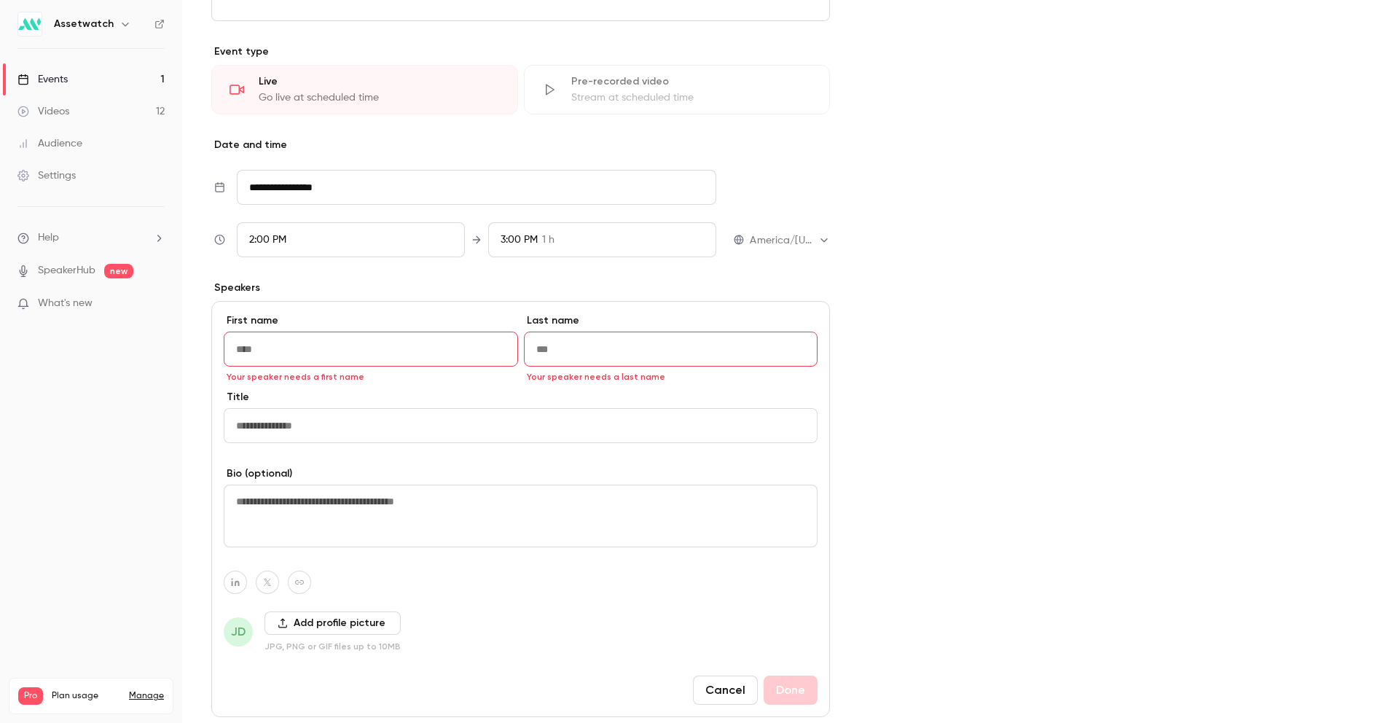
scroll to position [537, 0]
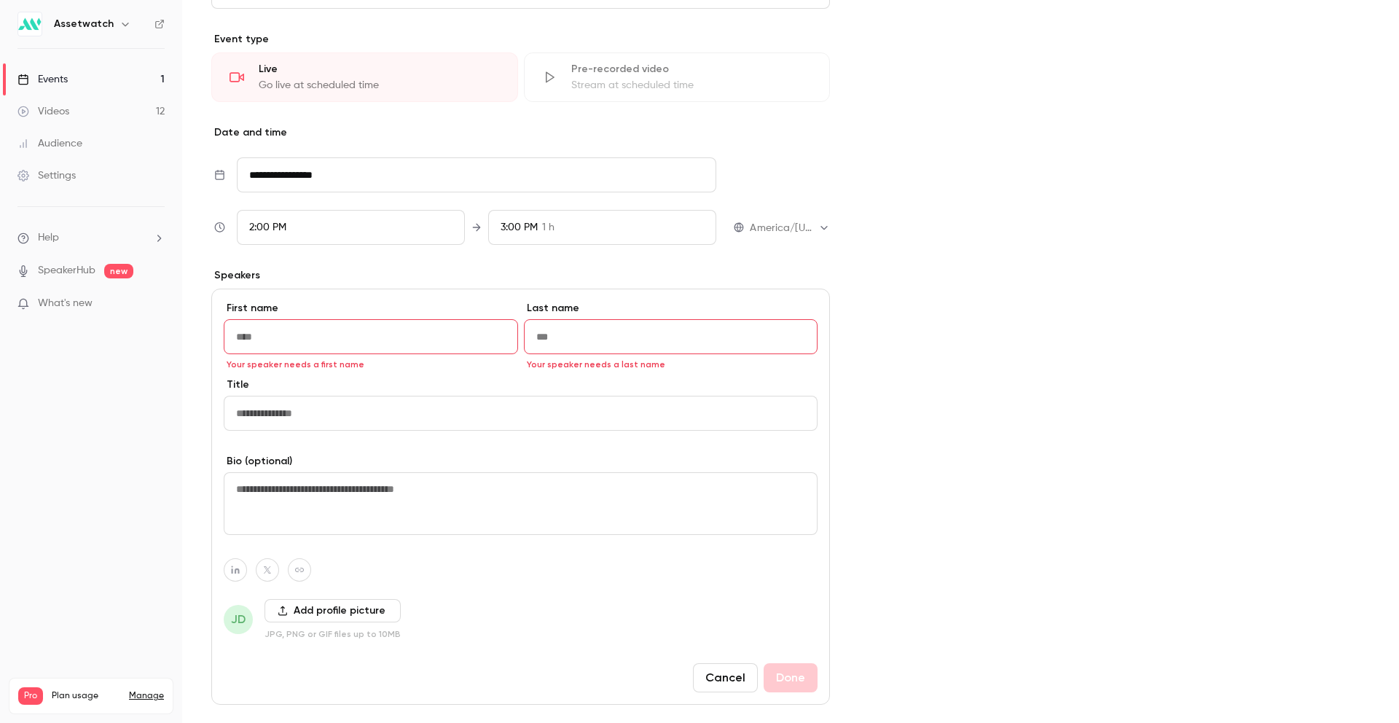
click at [436, 342] on input "First name" at bounding box center [371, 336] width 294 height 35
click at [578, 345] on input "Last name" at bounding box center [671, 336] width 294 height 35
click at [463, 409] on input "Title" at bounding box center [521, 413] width 594 height 35
click at [412, 505] on textarea at bounding box center [521, 500] width 594 height 63
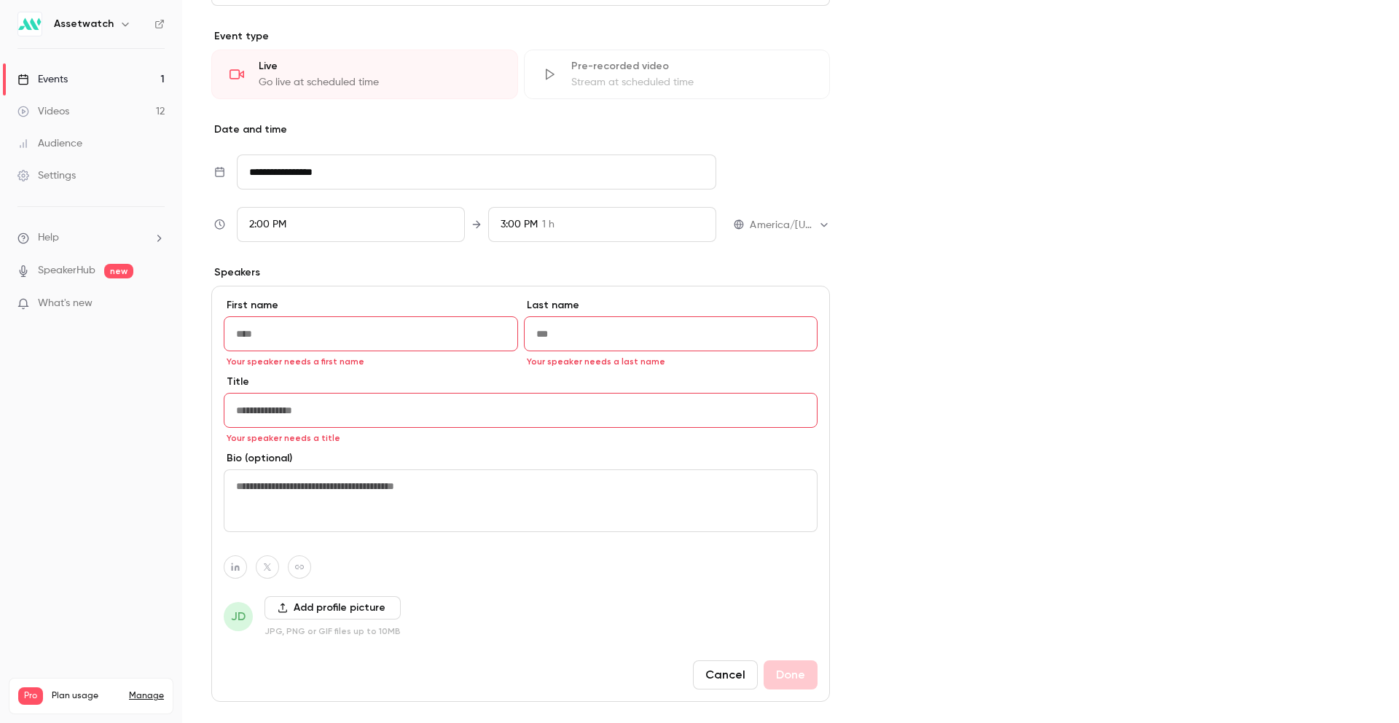
click at [697, 549] on button "Cancel" at bounding box center [725, 674] width 65 height 29
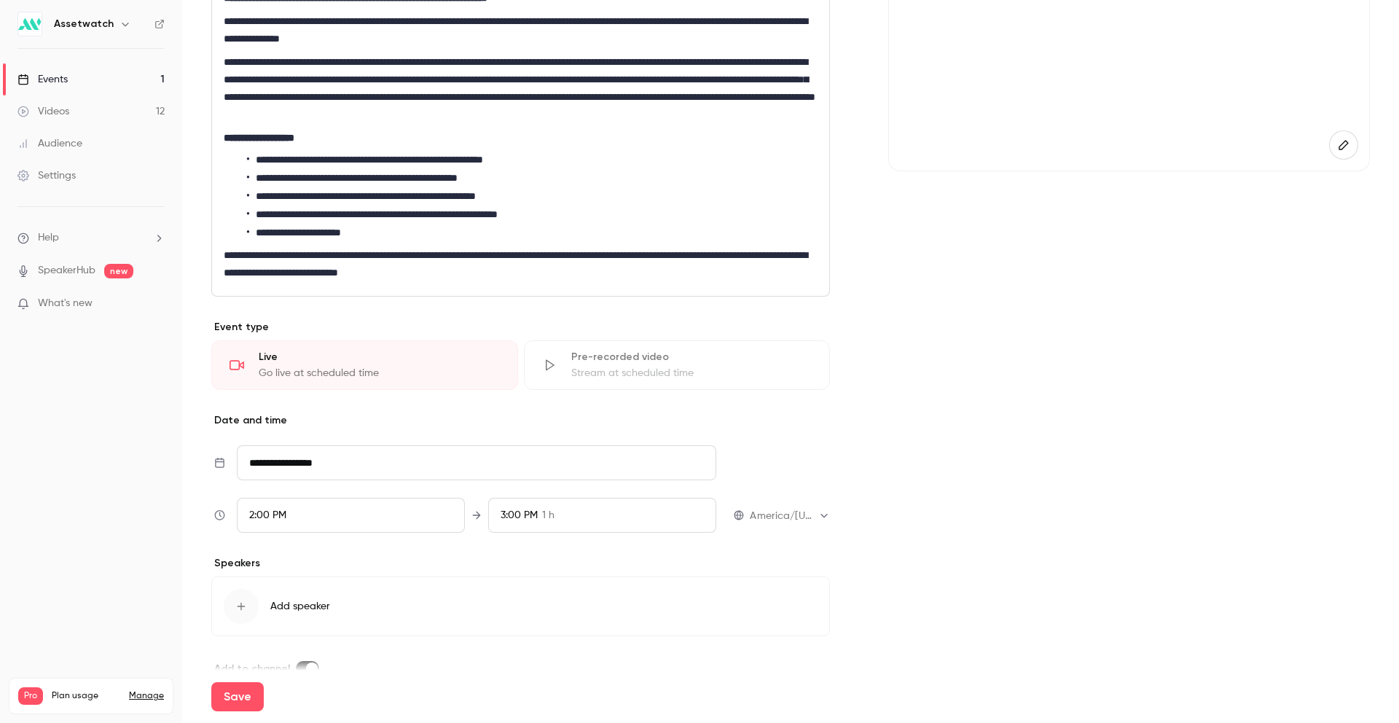
scroll to position [279, 0]
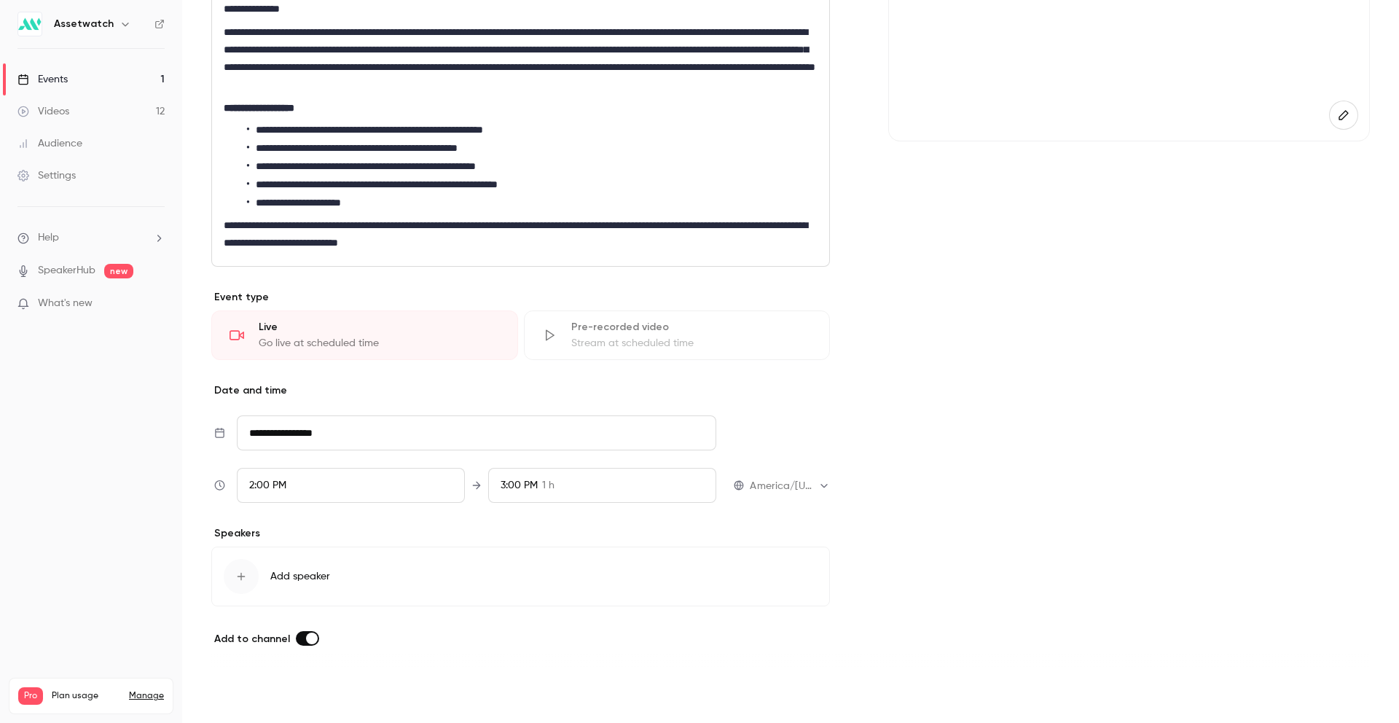
click at [241, 549] on button "Save" at bounding box center [237, 696] width 52 height 29
type input "**********"
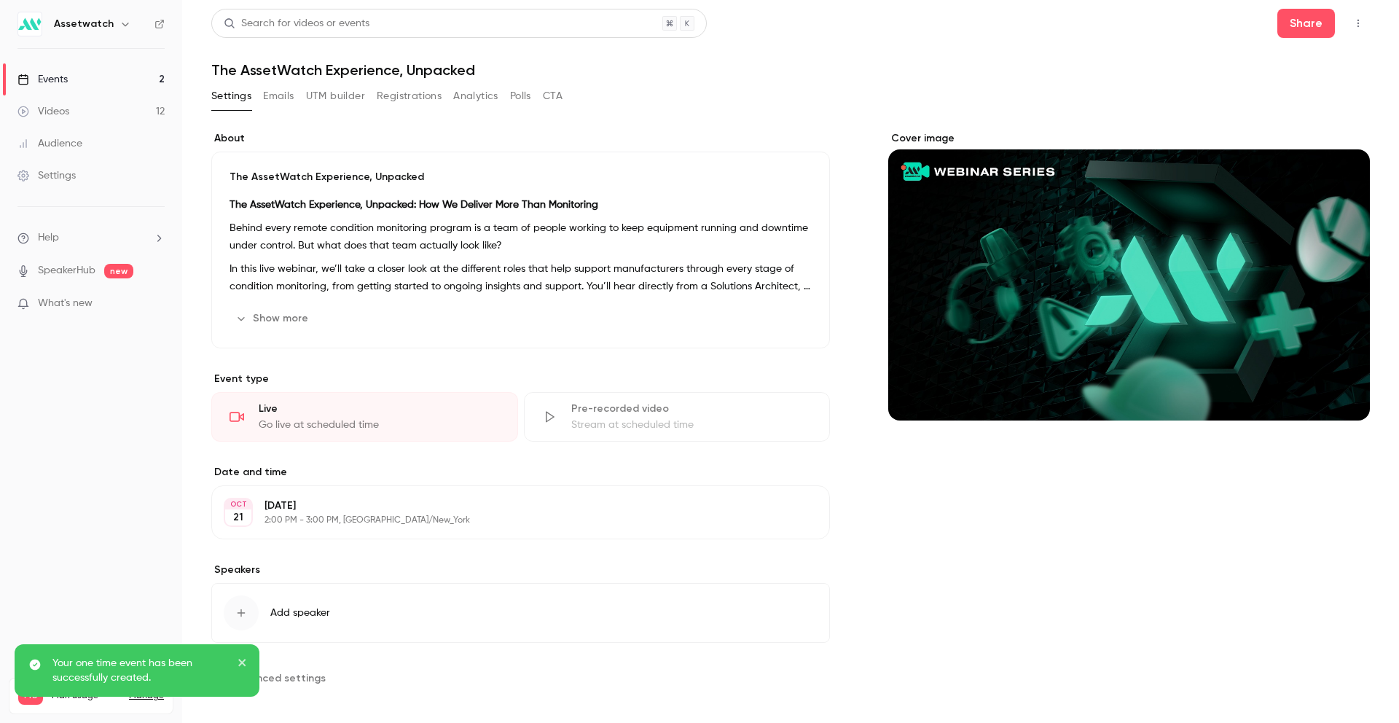
click at [273, 321] on button "Show more" at bounding box center [273, 318] width 87 height 23
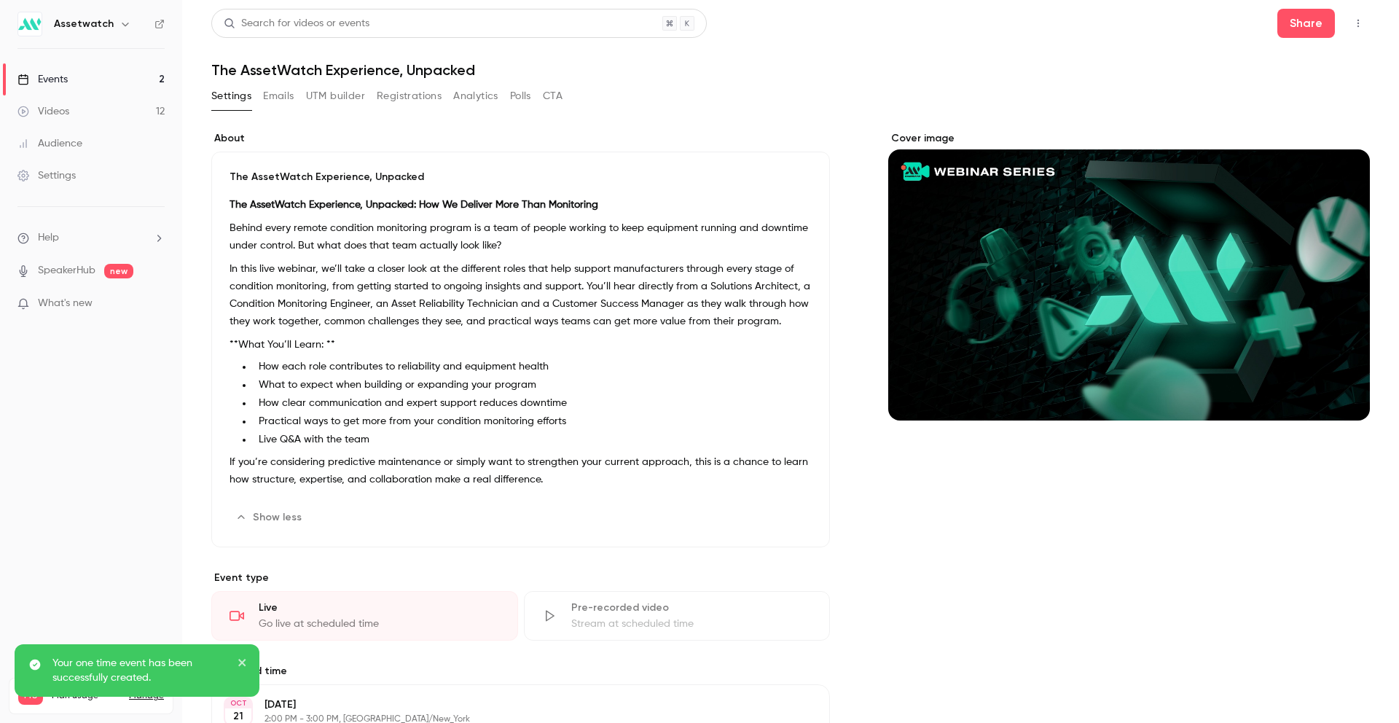
click at [110, 88] on link "Events 2" at bounding box center [91, 79] width 182 height 32
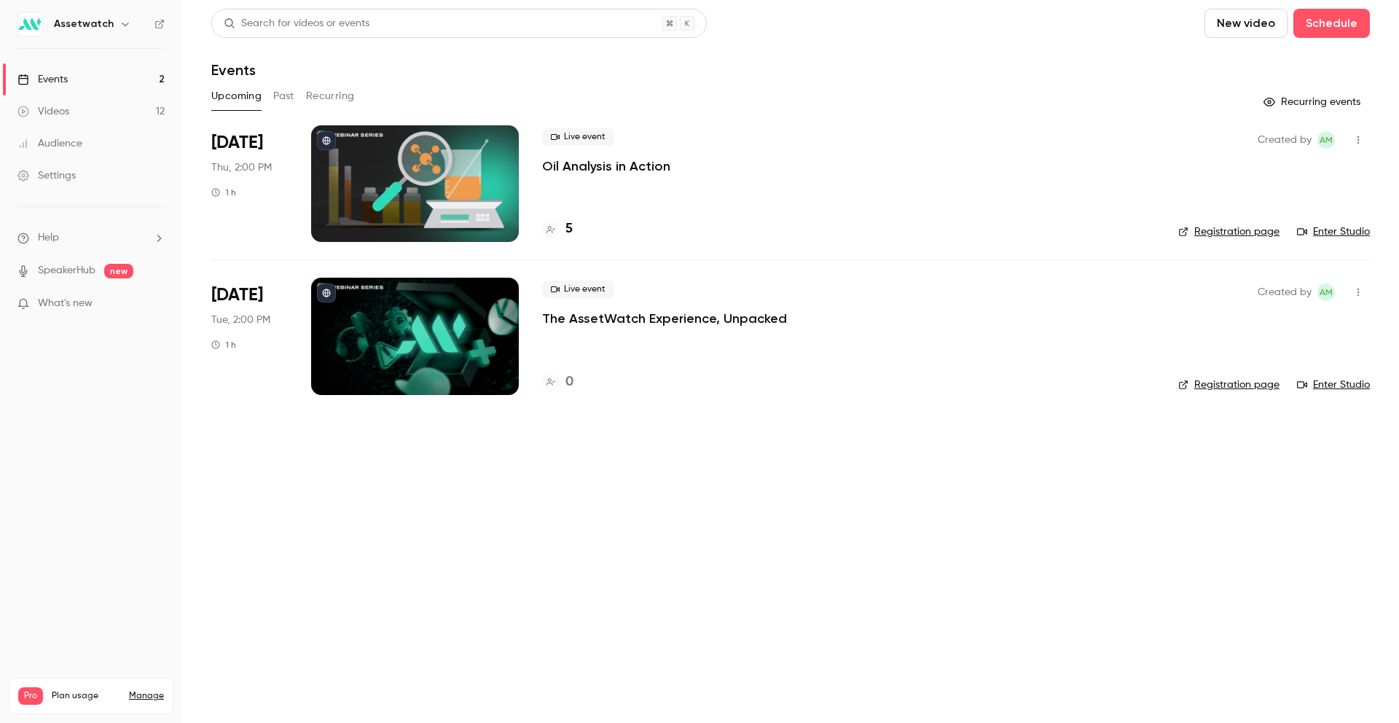
click at [733, 317] on p "The AssetWatch Experience, Unpacked" at bounding box center [664, 318] width 245 height 17
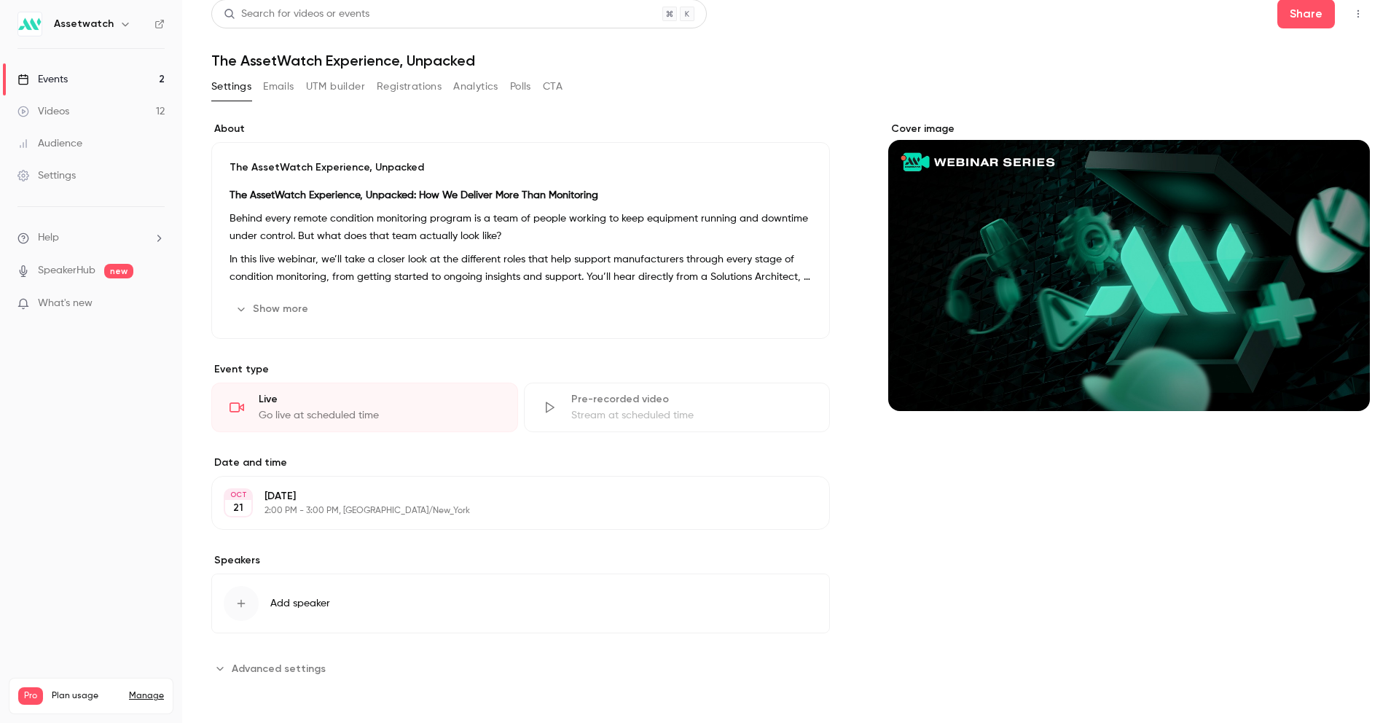
scroll to position [10, 0]
click at [279, 549] on span "Add speaker" at bounding box center [300, 602] width 60 height 15
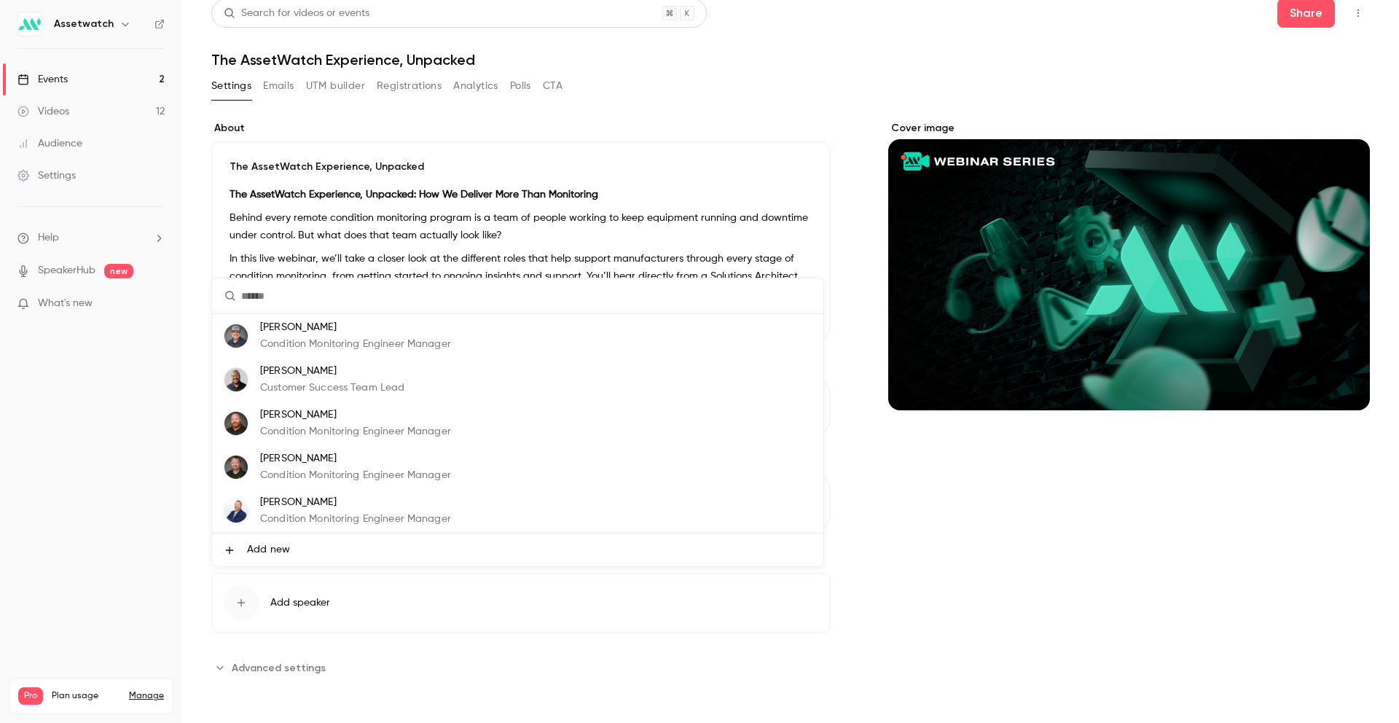
click at [279, 549] on div at bounding box center [699, 361] width 1399 height 723
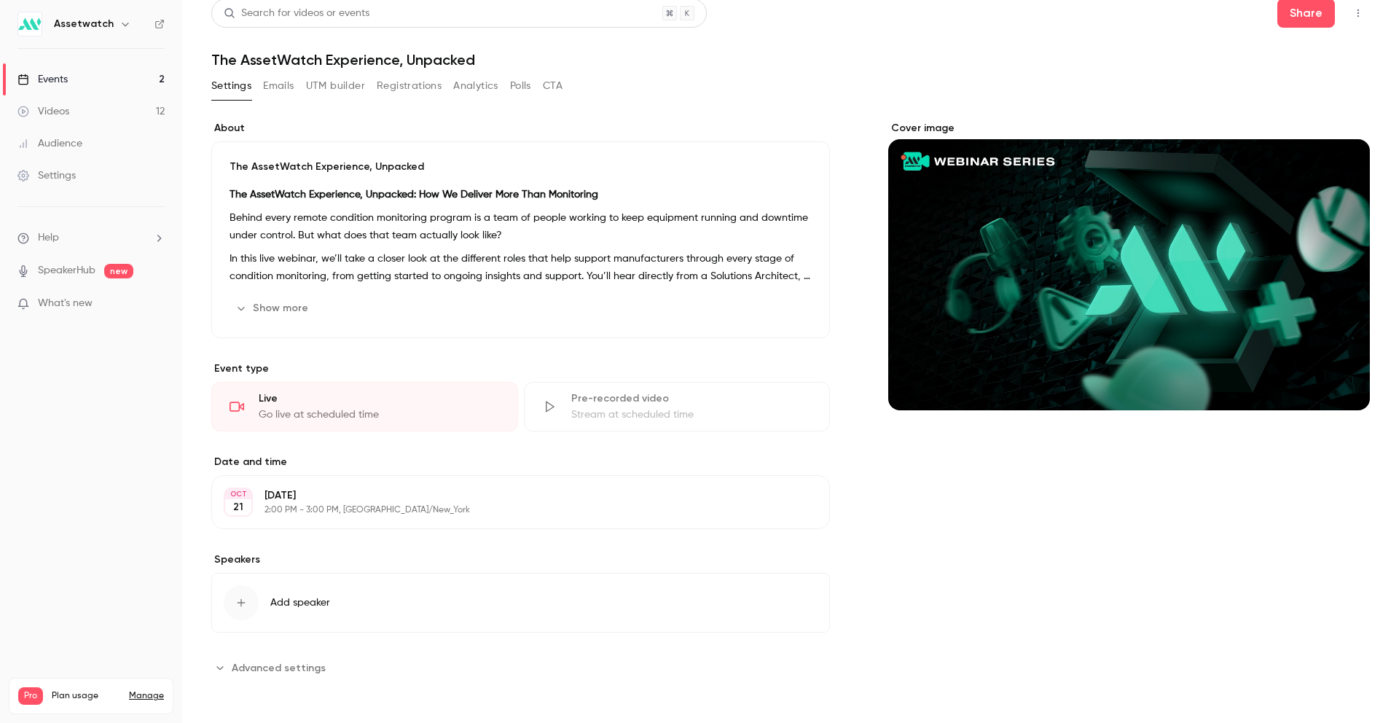
click at [74, 85] on link "Events 2" at bounding box center [91, 79] width 182 height 32
